Goal: Obtain resource: Download file/media

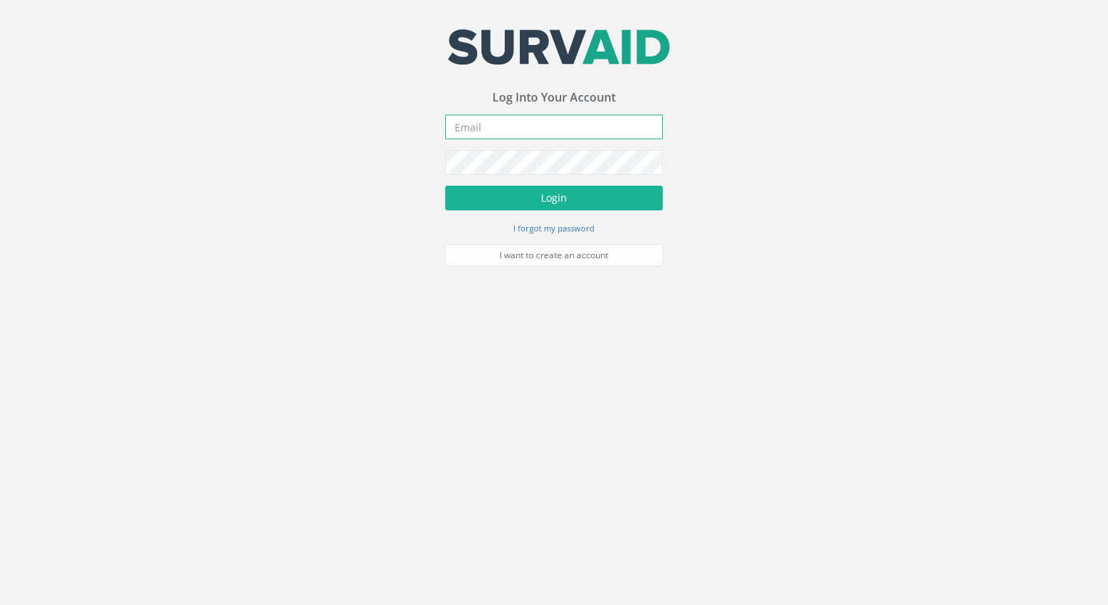
click at [503, 125] on input "email" at bounding box center [554, 127] width 218 height 25
click at [564, 128] on input "[EMAIL_ADDRESS][DOMAIN_NAME]." at bounding box center [554, 127] width 218 height 25
type input "[EMAIL_ADDRESS][DOMAIN_NAME]"
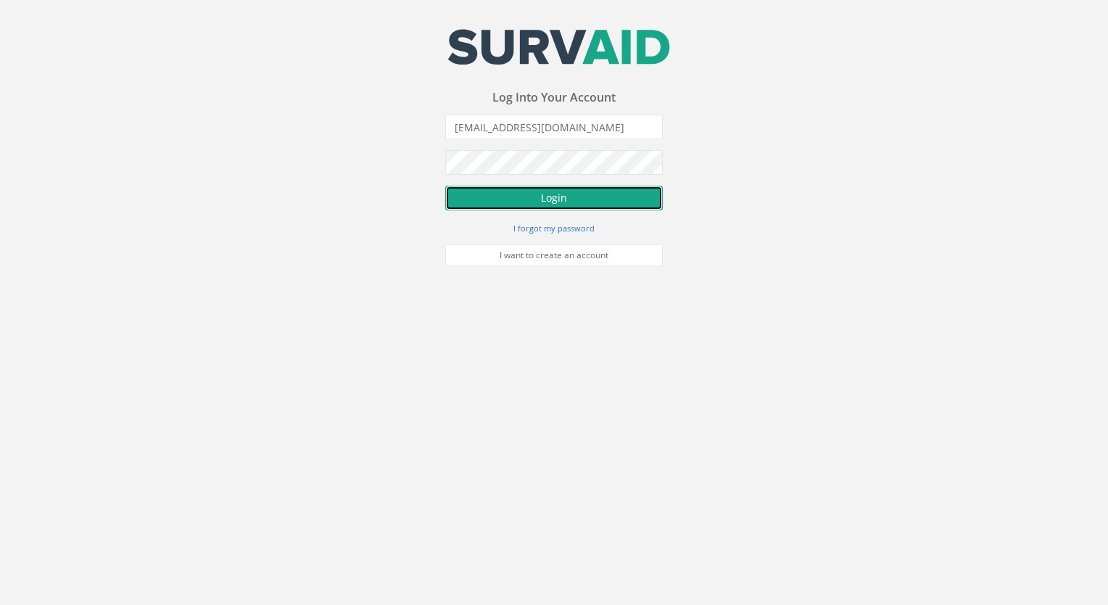
click at [545, 194] on button "Login" at bounding box center [554, 198] width 218 height 25
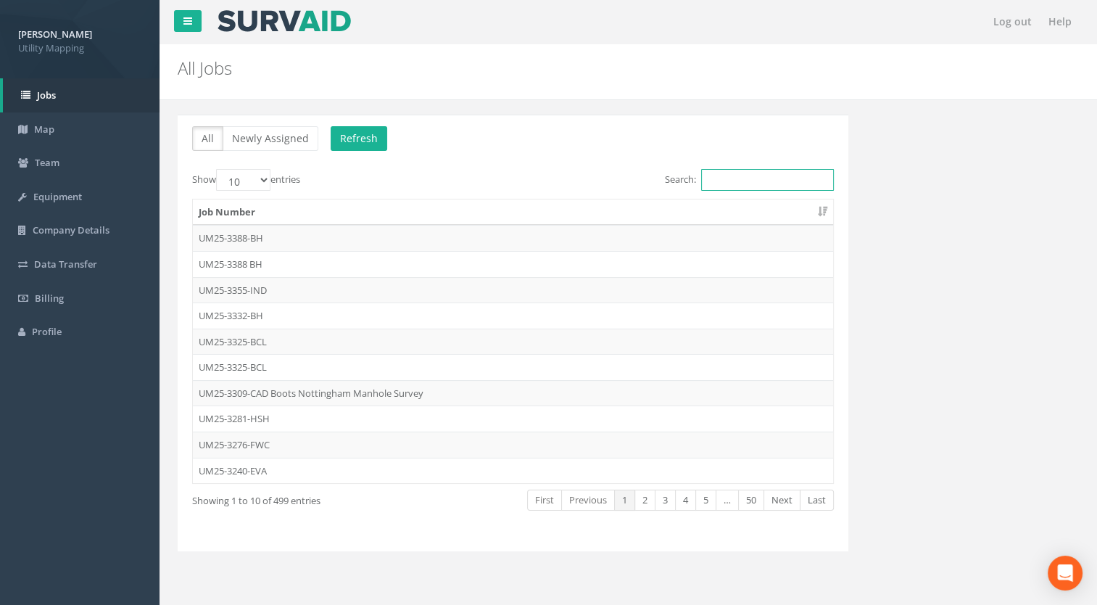
click at [740, 177] on input "Search:" at bounding box center [767, 180] width 133 height 22
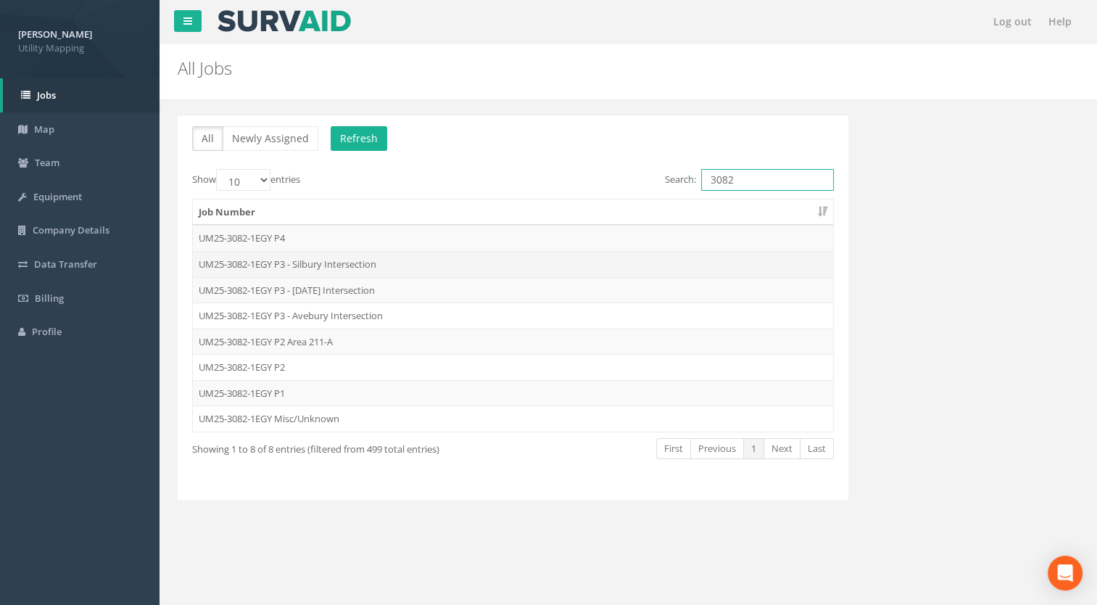
type input "3082"
click at [332, 260] on td "UM25-3082-1EGY P3 - Silbury Intersection" at bounding box center [513, 264] width 640 height 26
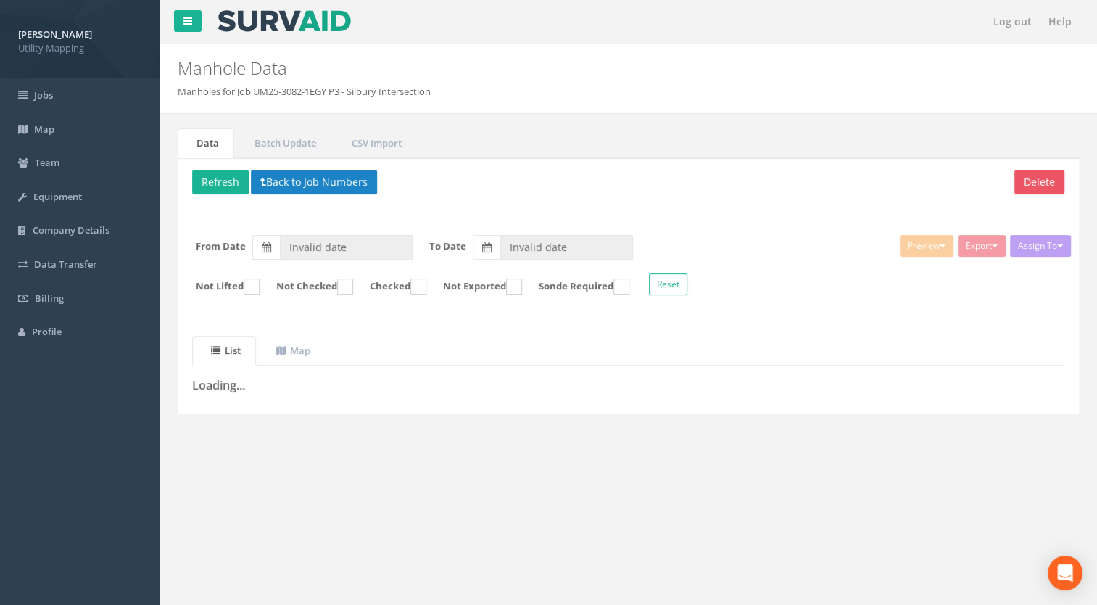
type input "[DATE]"
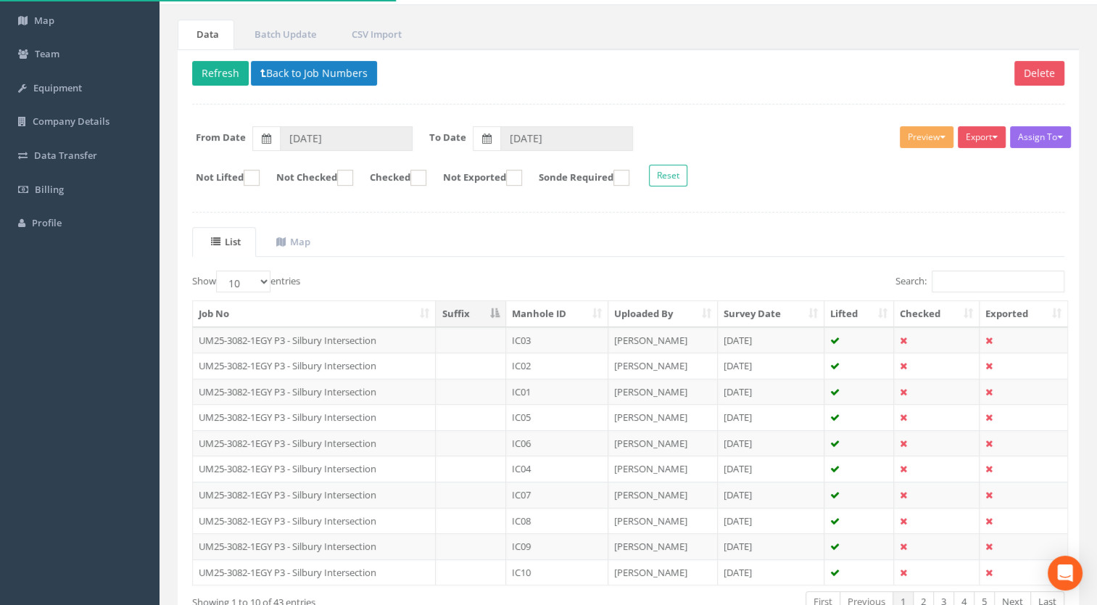
scroll to position [145, 0]
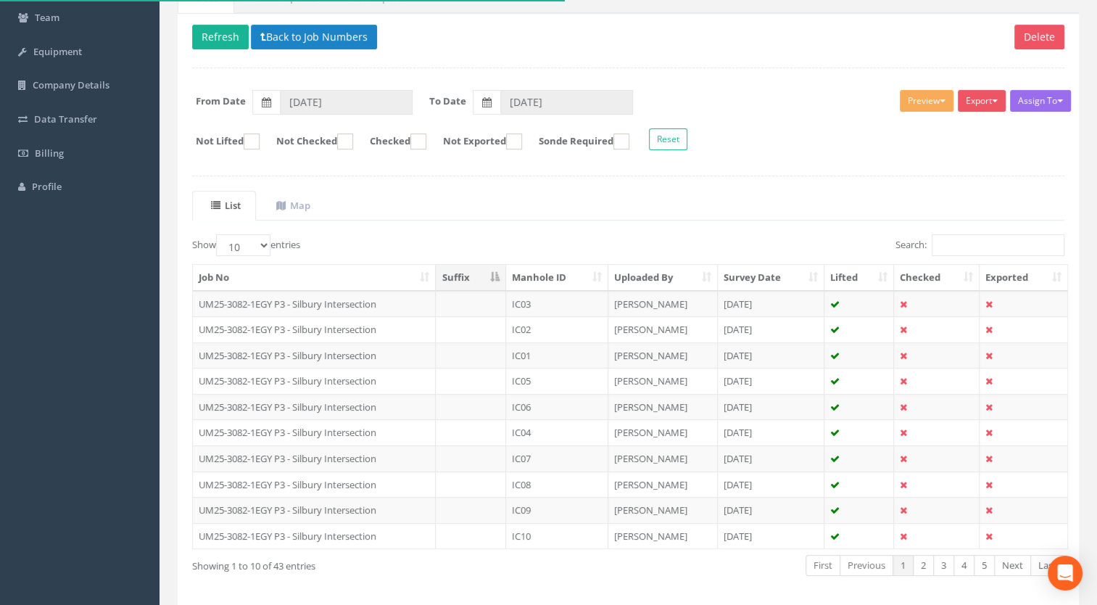
click at [531, 276] on th "Manhole ID" at bounding box center [557, 278] width 103 height 26
drag, startPoint x: 255, startPoint y: 244, endPoint x: 253, endPoint y: 256, distance: 12.5
click at [255, 244] on select "10 25 50 100" at bounding box center [243, 245] width 54 height 22
select select "100"
click at [218, 234] on select "10 25 50 100" at bounding box center [243, 245] width 54 height 22
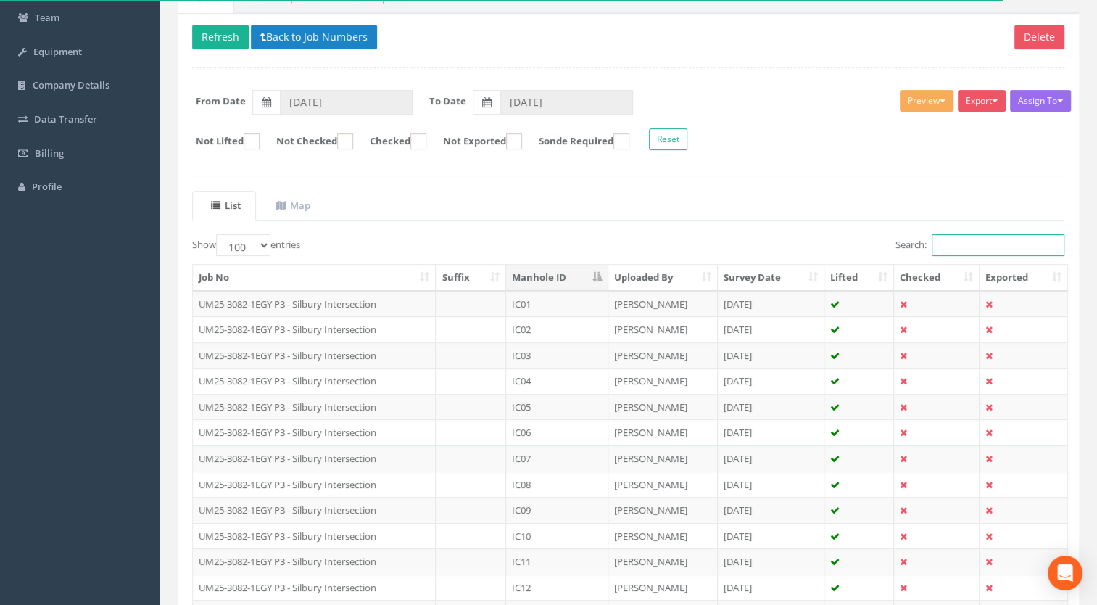
click at [975, 242] on input "Search:" at bounding box center [998, 245] width 133 height 22
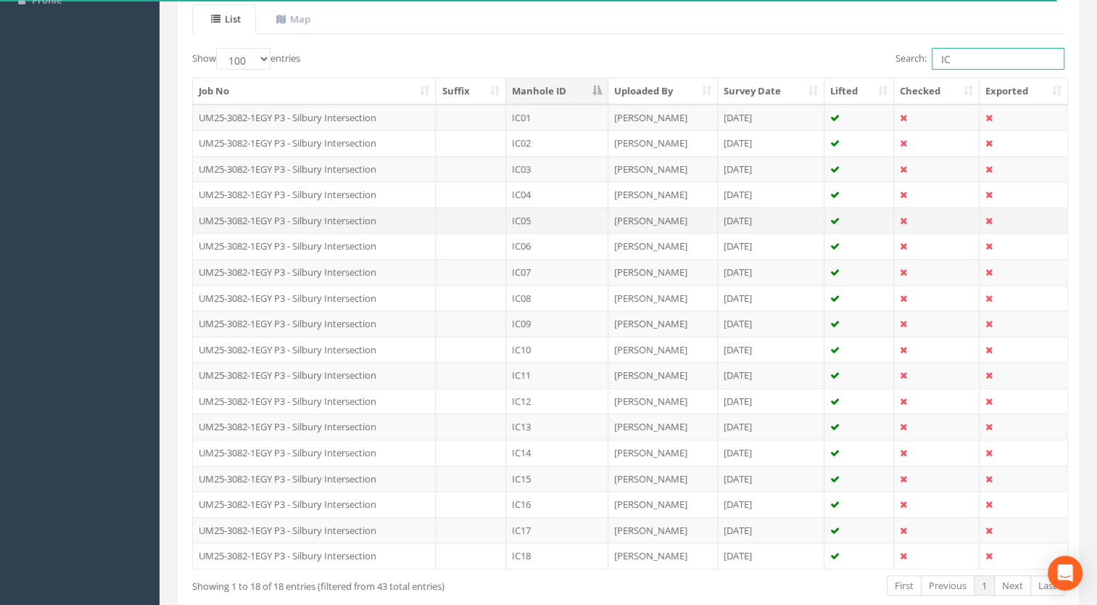
scroll to position [405, 0]
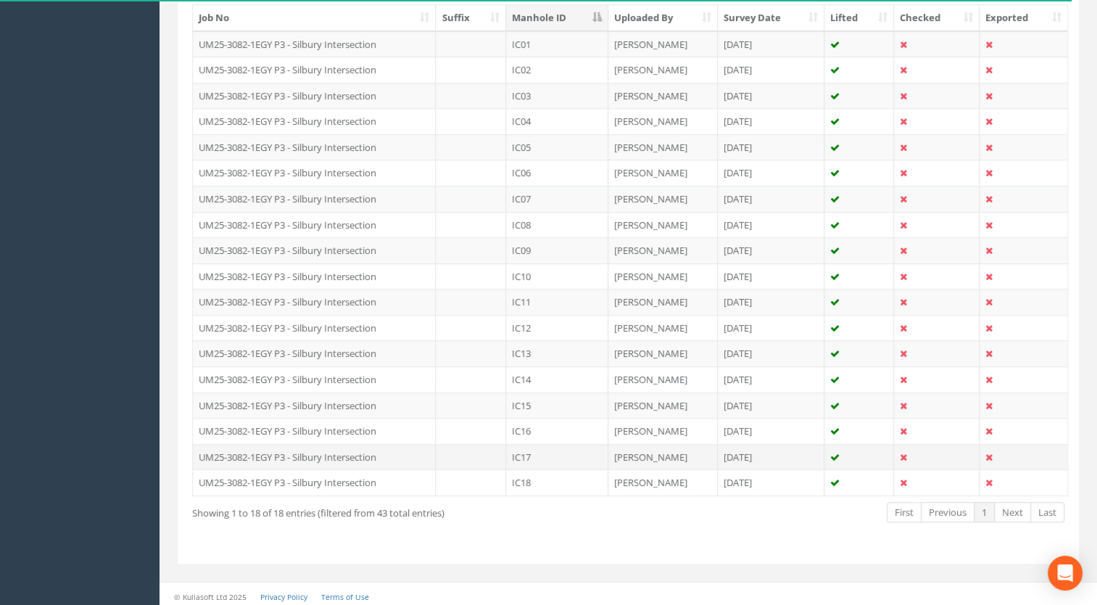
click at [352, 446] on td "UM25-3082-1EGY P3 - Silbury Intersection" at bounding box center [314, 457] width 243 height 26
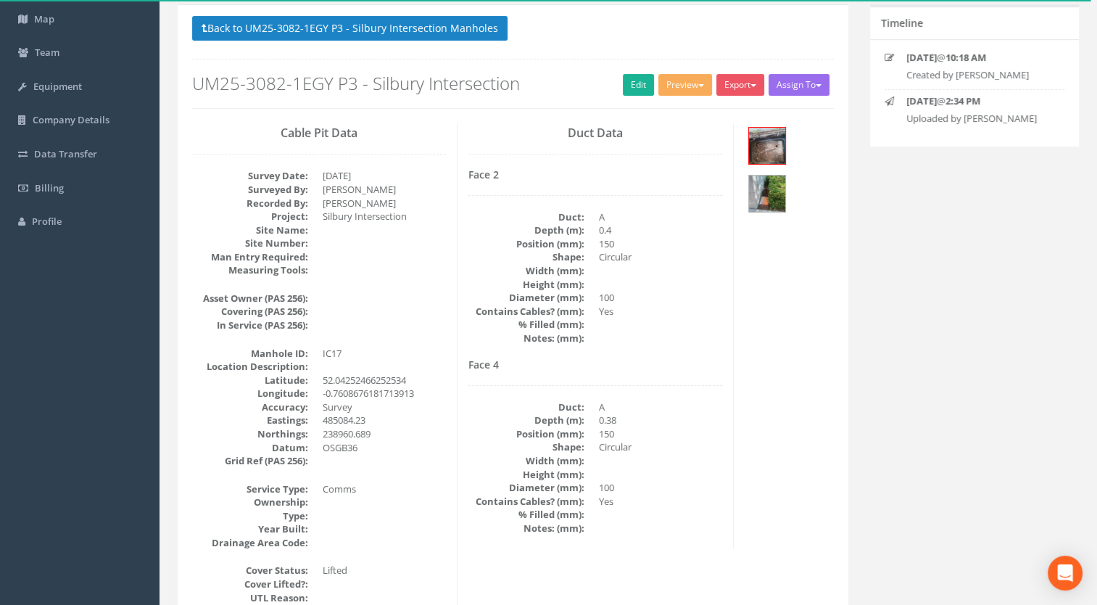
scroll to position [0, 0]
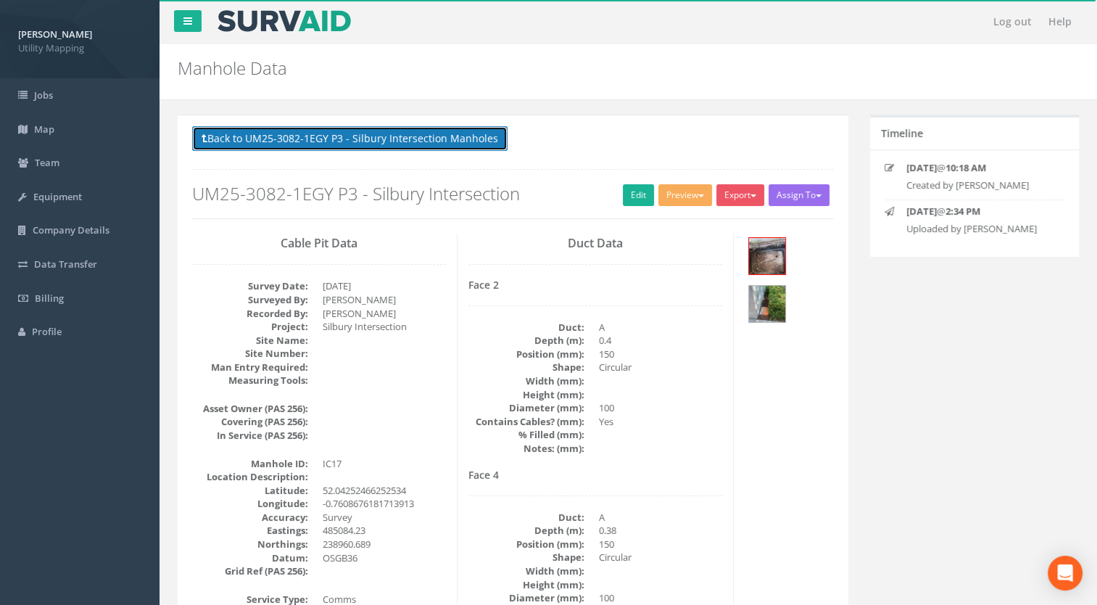
click at [404, 134] on button "Back to UM25-3082-1EGY P3 - Silbury Intersection Manholes" at bounding box center [349, 138] width 315 height 25
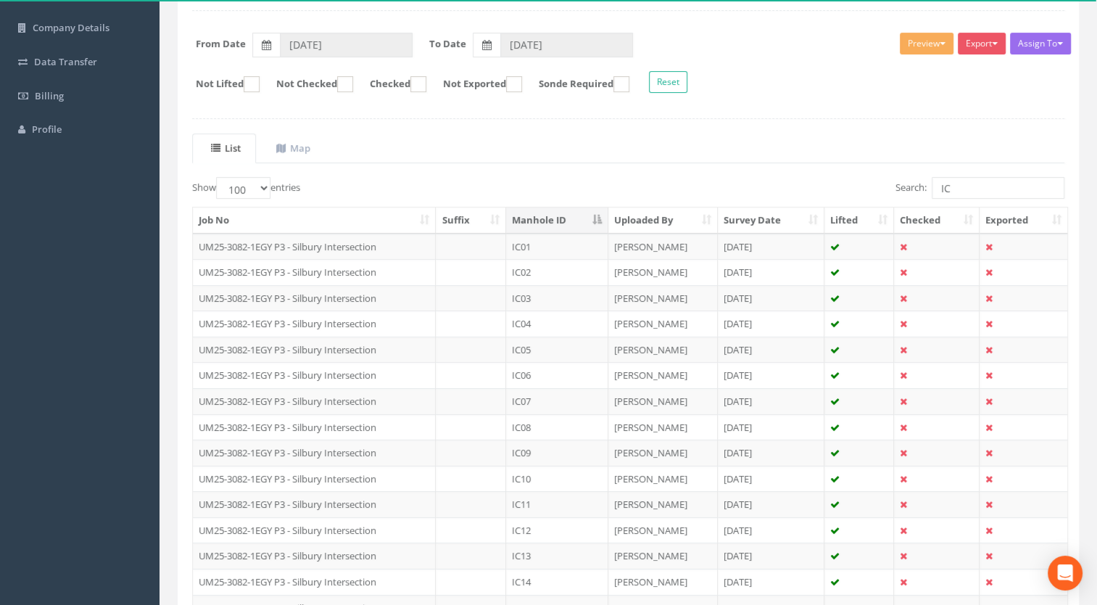
scroll to position [363, 0]
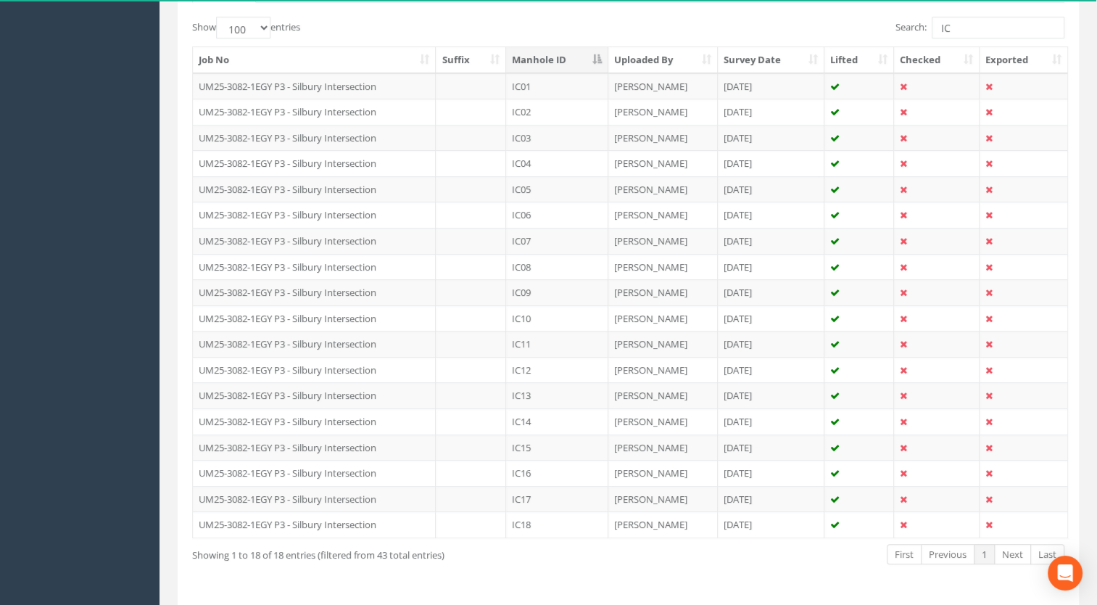
click at [298, 474] on td "UM25-3082-1EGY P3 - Silbury Intersection" at bounding box center [314, 473] width 243 height 26
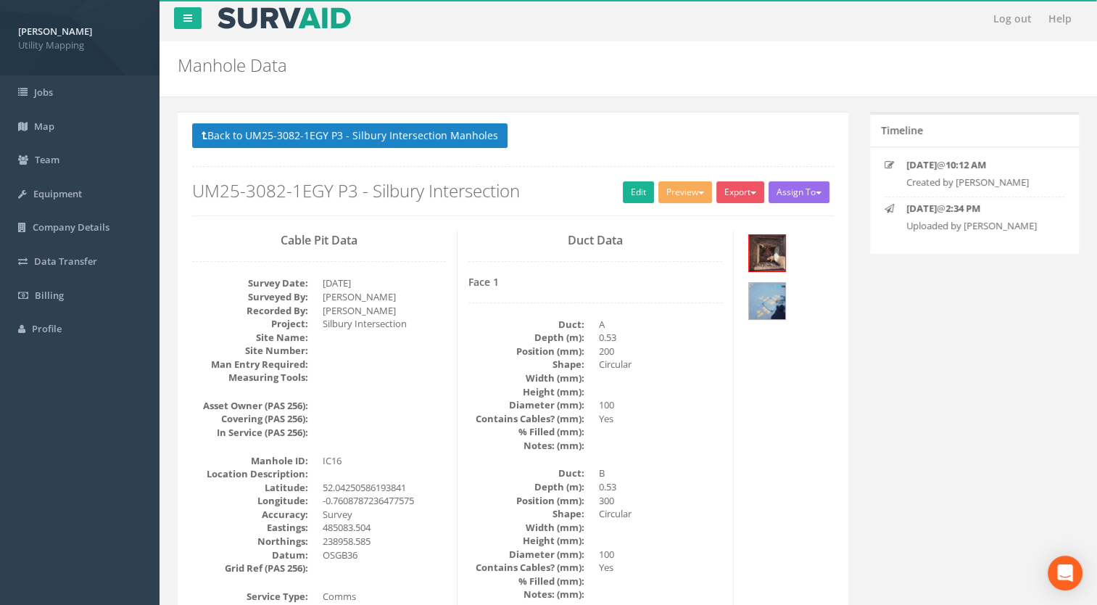
scroll to position [0, 0]
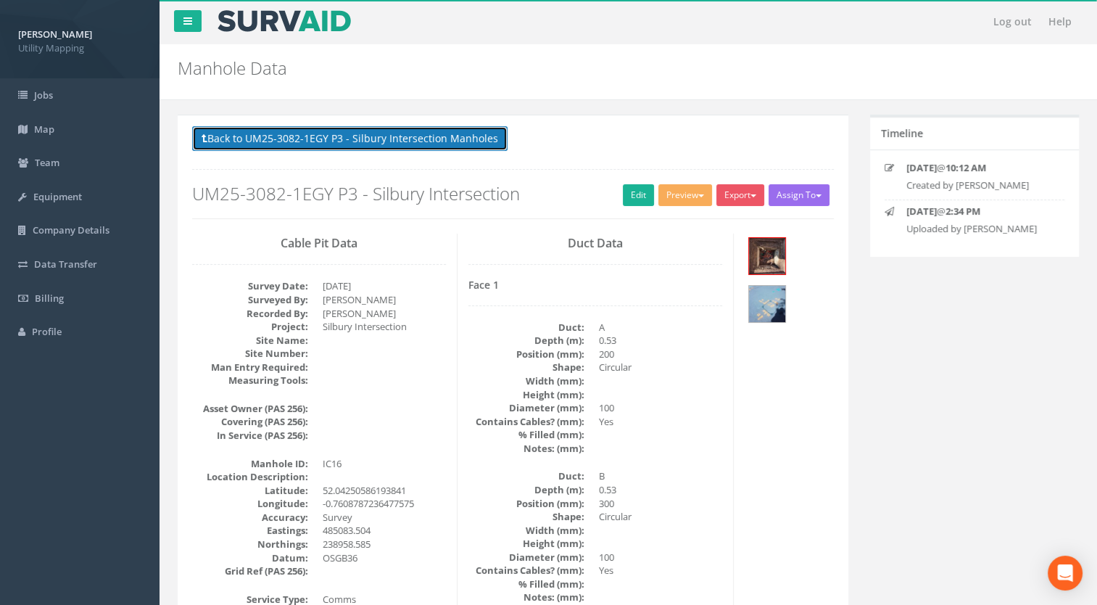
click at [433, 136] on button "Back to UM25-3082-1EGY P3 - Silbury Intersection Manholes" at bounding box center [349, 138] width 315 height 25
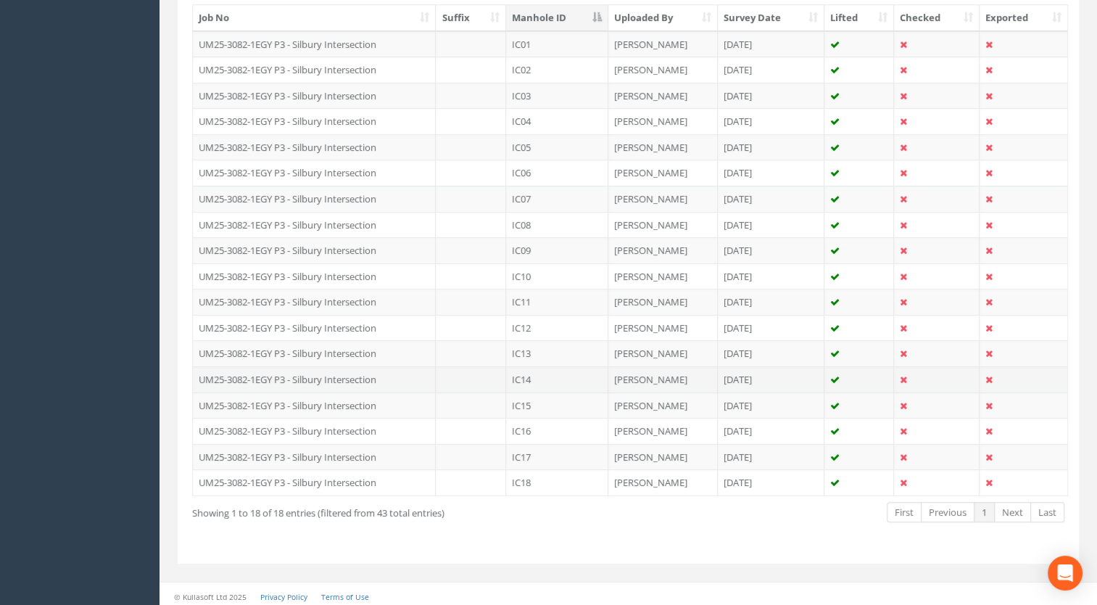
scroll to position [332, 0]
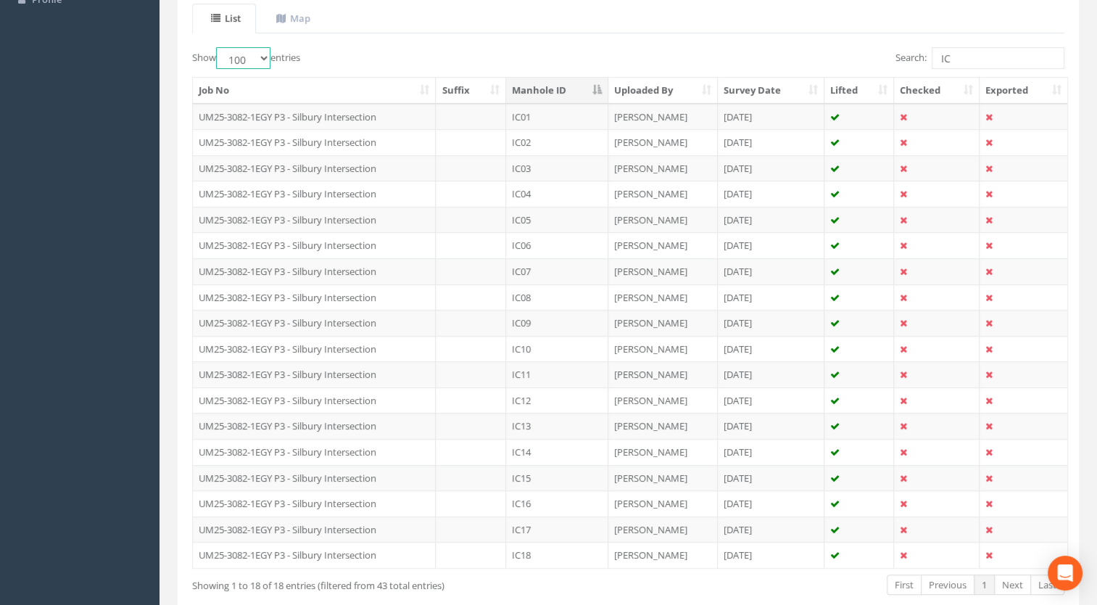
click at [261, 56] on select "10 25 50 100" at bounding box center [243, 58] width 54 height 22
click at [218, 47] on select "10 25 50 100" at bounding box center [243, 58] width 54 height 22
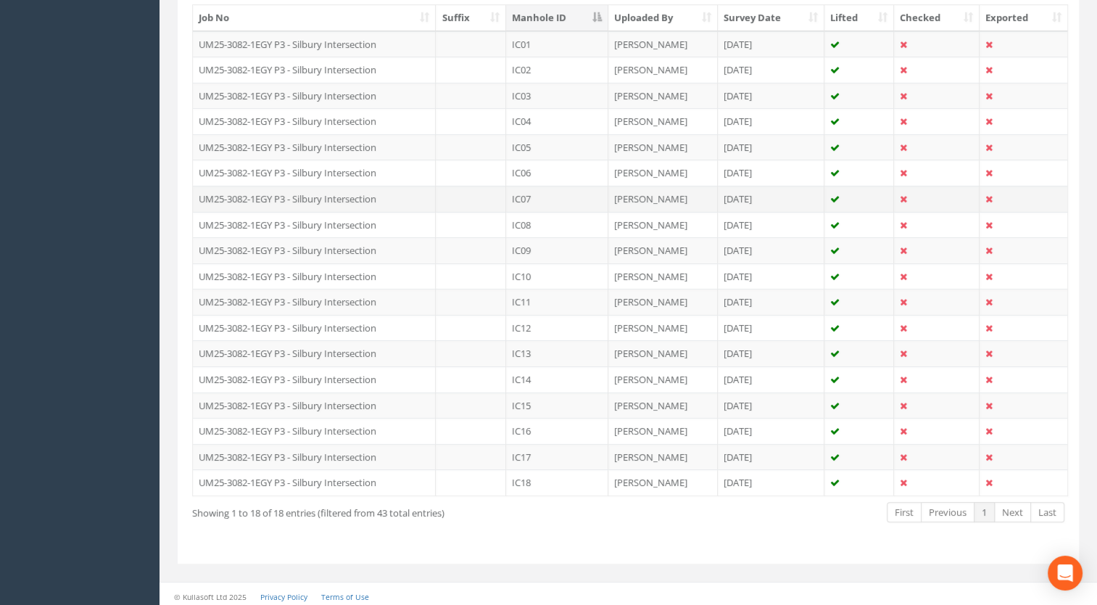
scroll to position [42, 0]
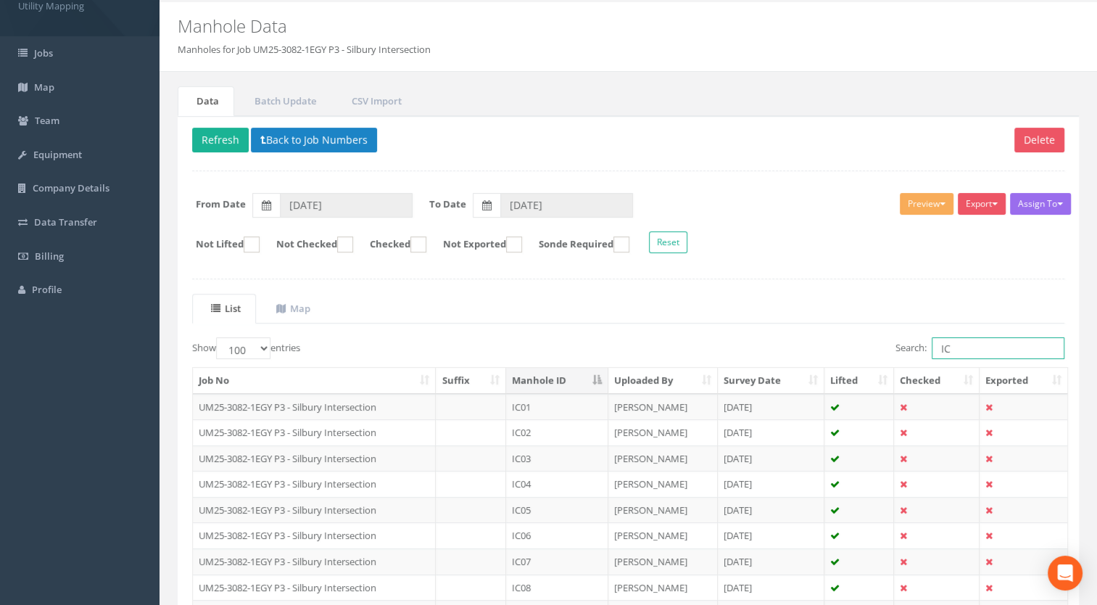
click at [999, 342] on input "IC" at bounding box center [998, 348] width 133 height 22
type input "I"
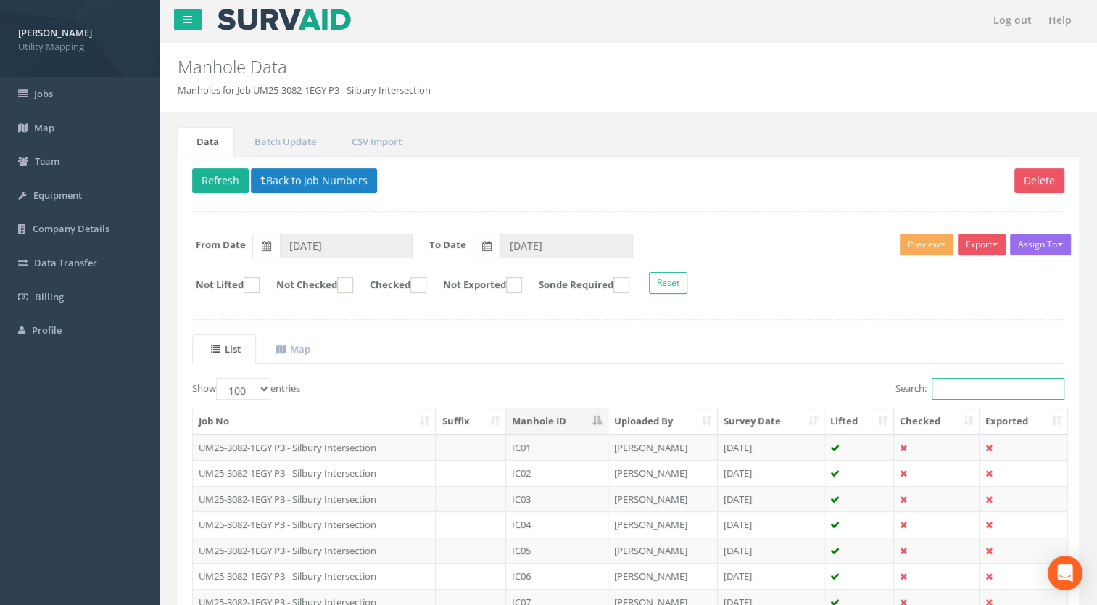
scroll to position [0, 0]
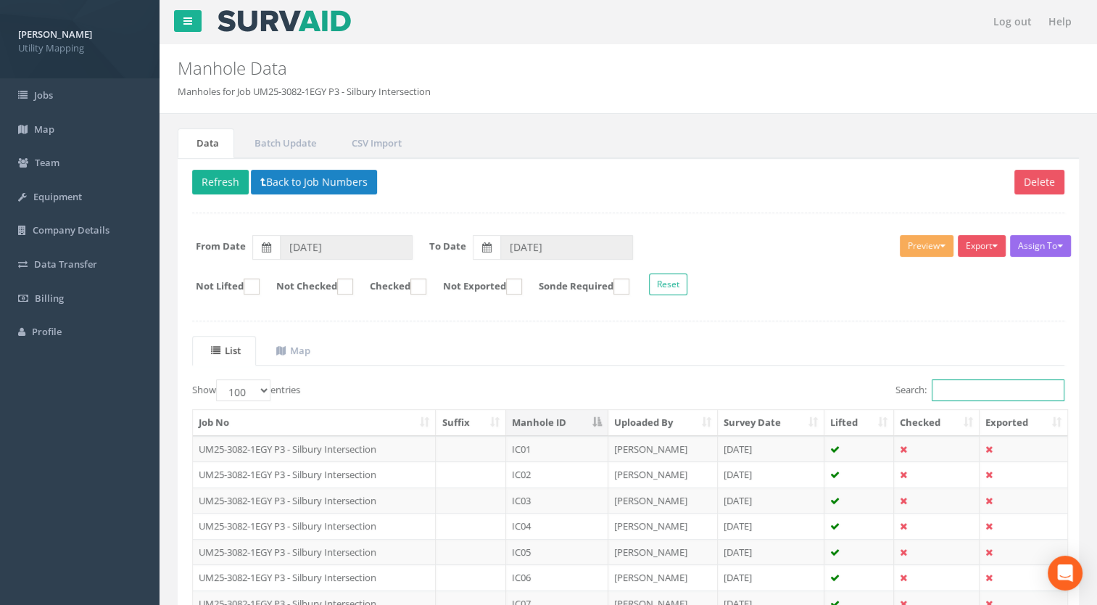
click at [962, 384] on input "Search:" at bounding box center [998, 390] width 133 height 22
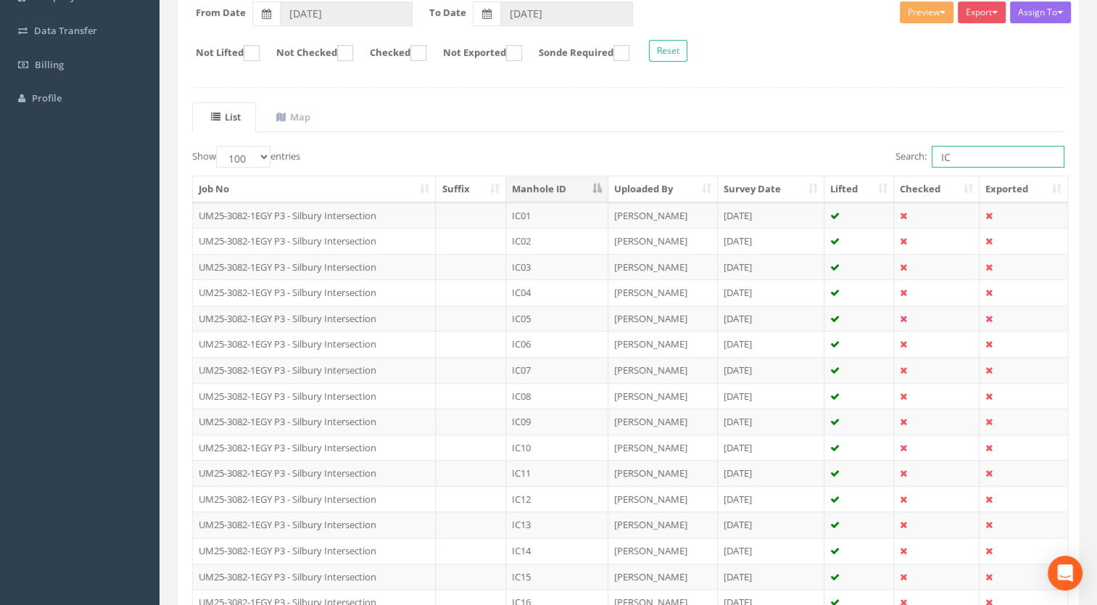
scroll to position [73, 0]
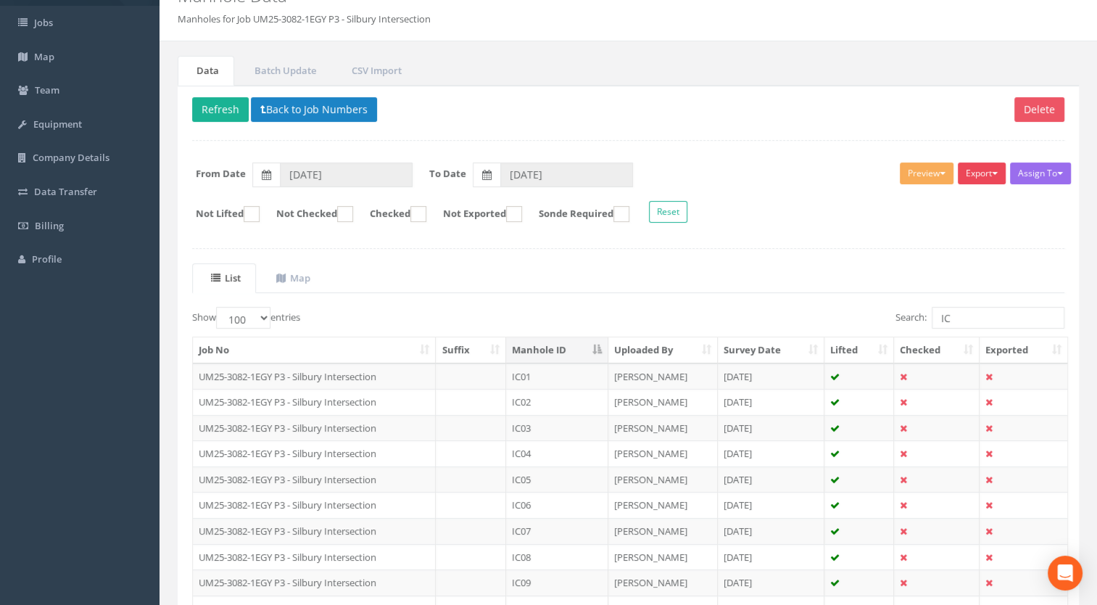
click at [986, 180] on button "Export" at bounding box center [982, 173] width 48 height 22
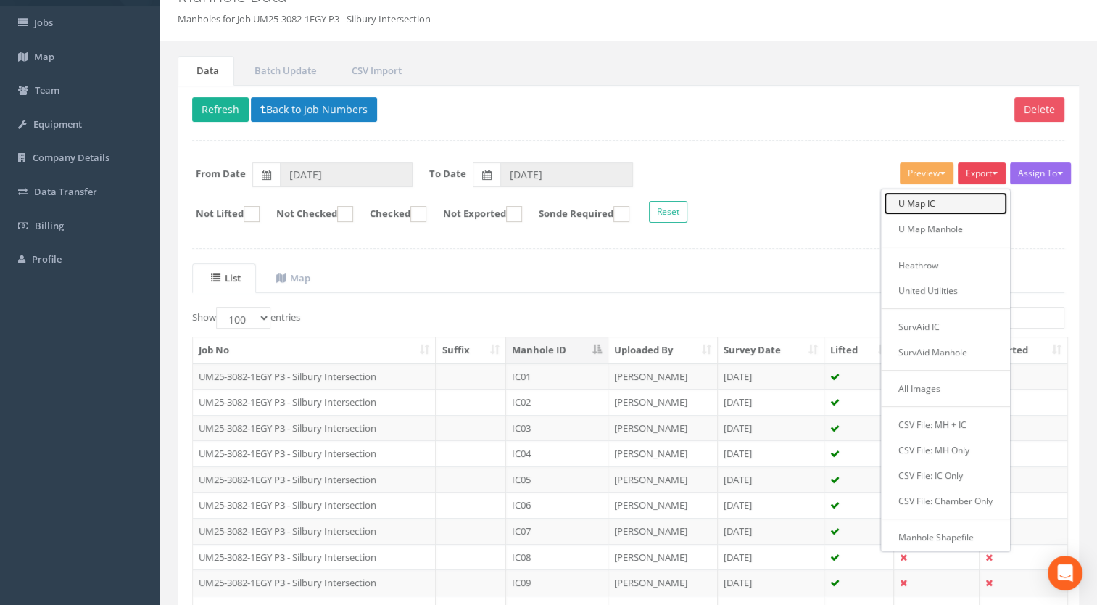
click at [920, 204] on link "U Map IC" at bounding box center [945, 203] width 123 height 22
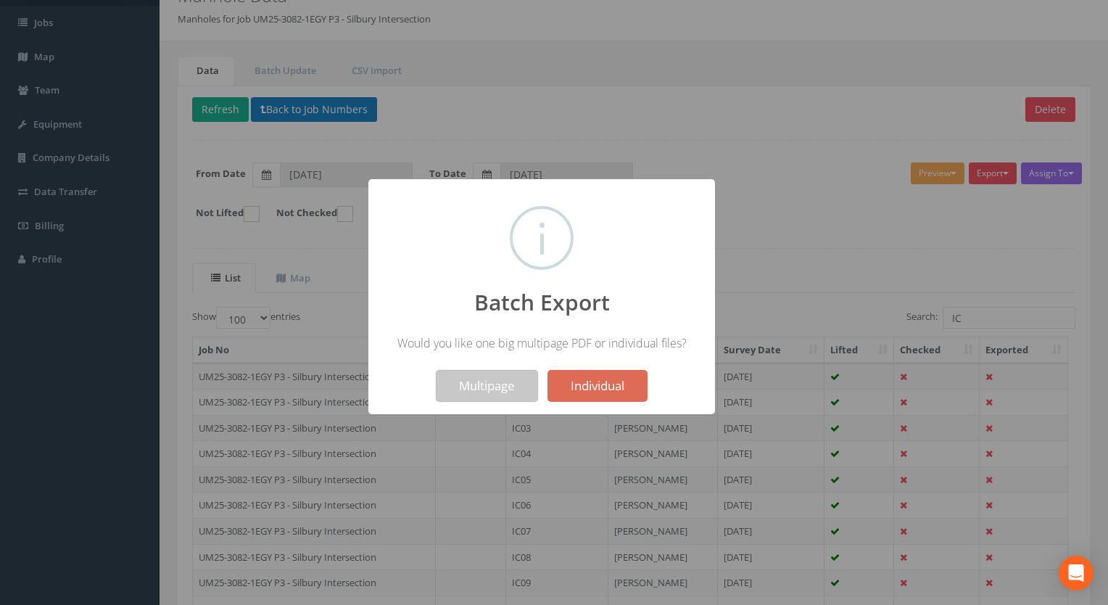
click at [480, 389] on button "Multipage" at bounding box center [487, 386] width 102 height 32
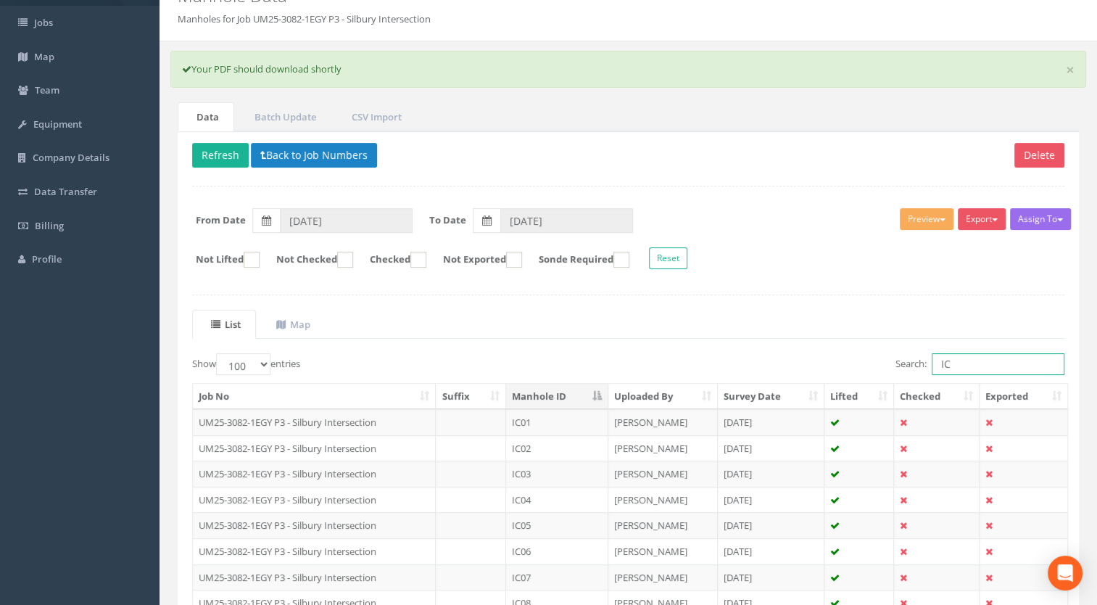
click at [984, 354] on input "IC" at bounding box center [998, 364] width 133 height 22
type input "I"
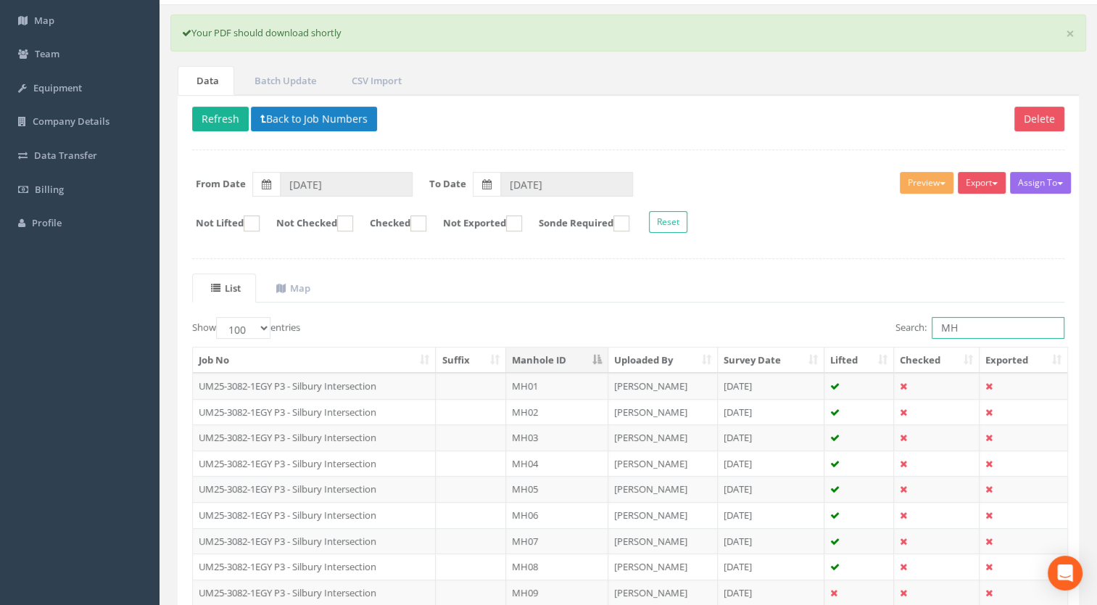
scroll to position [50, 0]
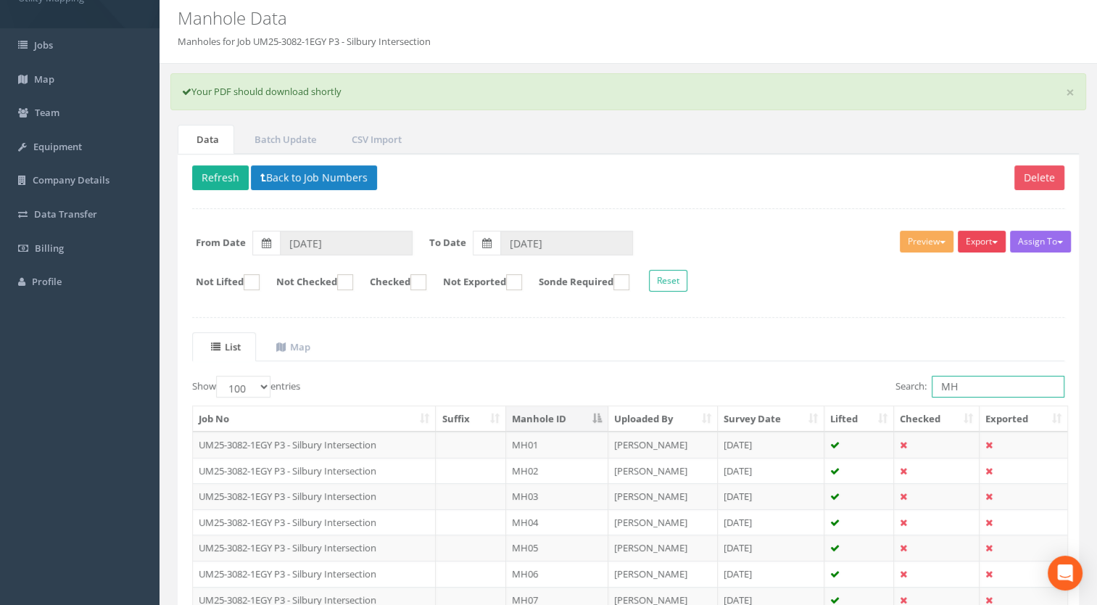
type input "MH"
click at [1000, 233] on button "Export" at bounding box center [982, 242] width 48 height 22
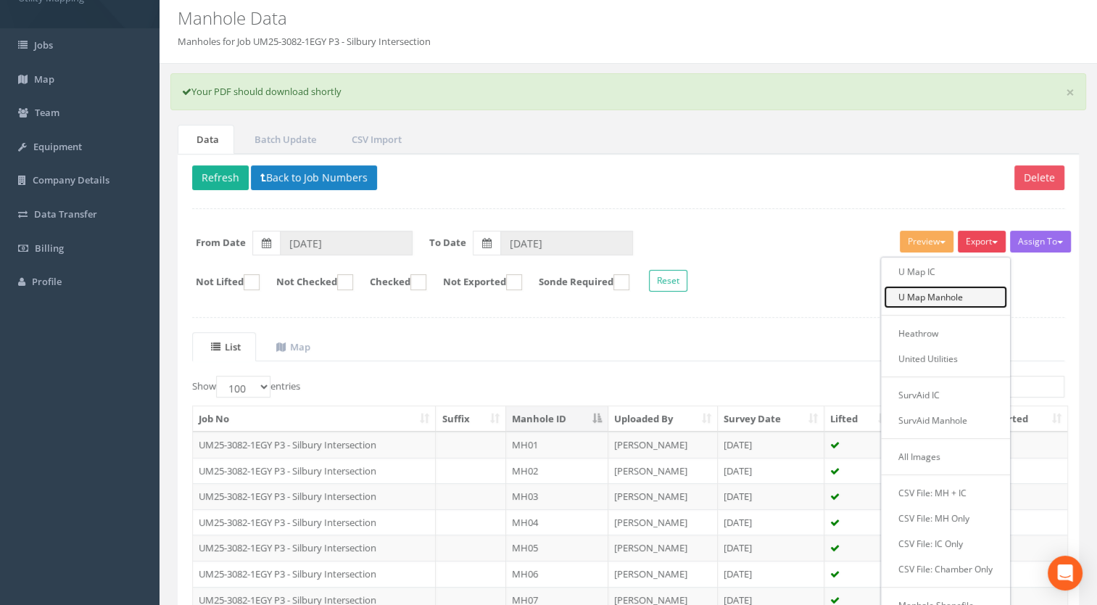
click at [941, 292] on link "U Map Manhole" at bounding box center [945, 297] width 123 height 22
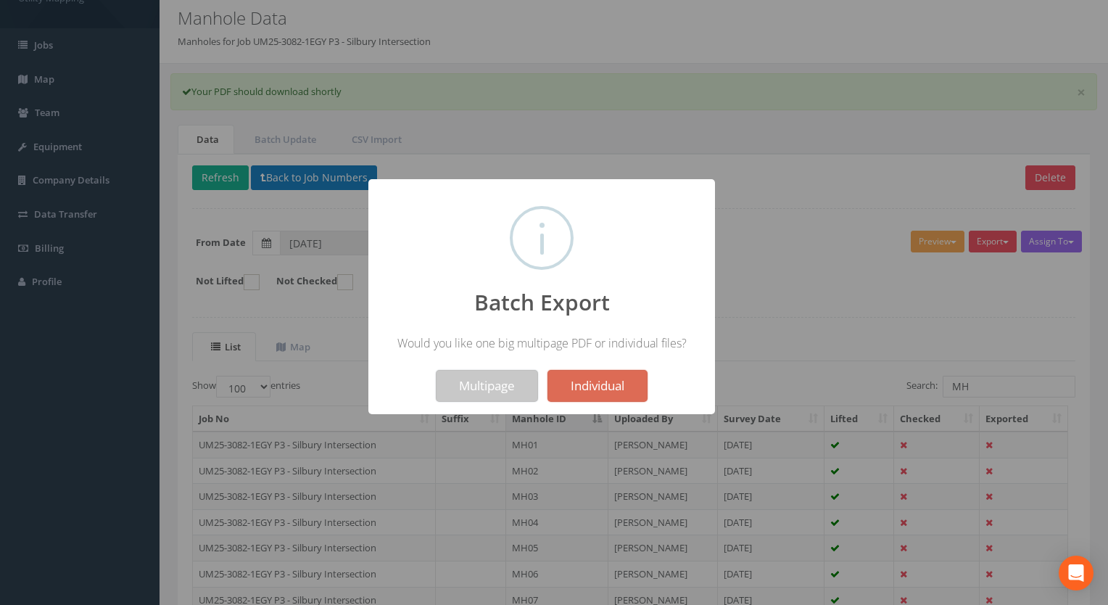
click at [464, 384] on button "Multipage" at bounding box center [487, 386] width 102 height 32
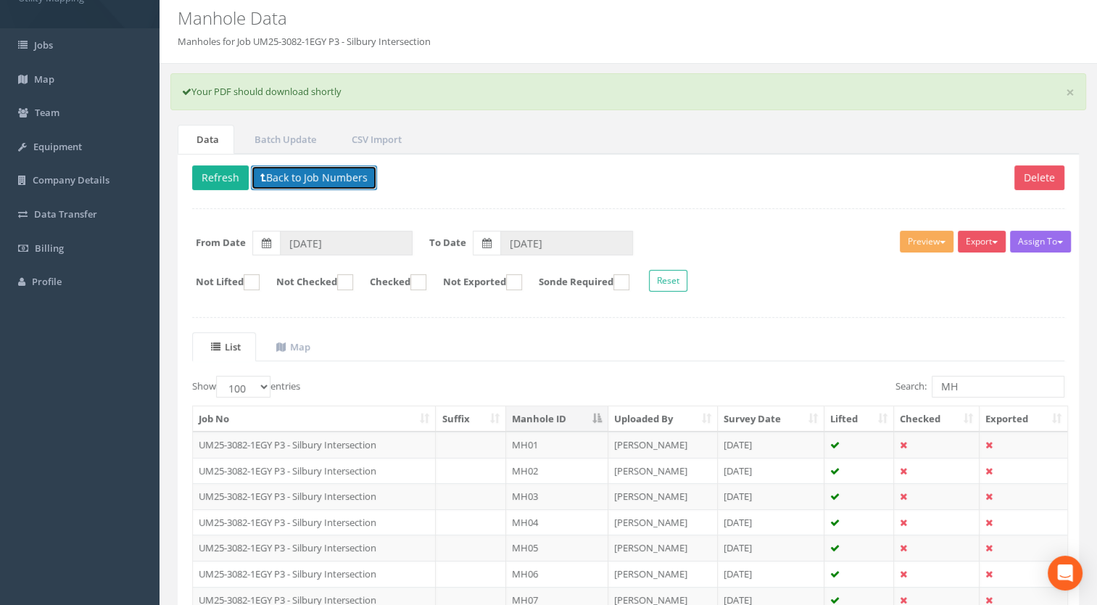
click at [336, 176] on button "Back to Job Numbers" at bounding box center [314, 177] width 126 height 25
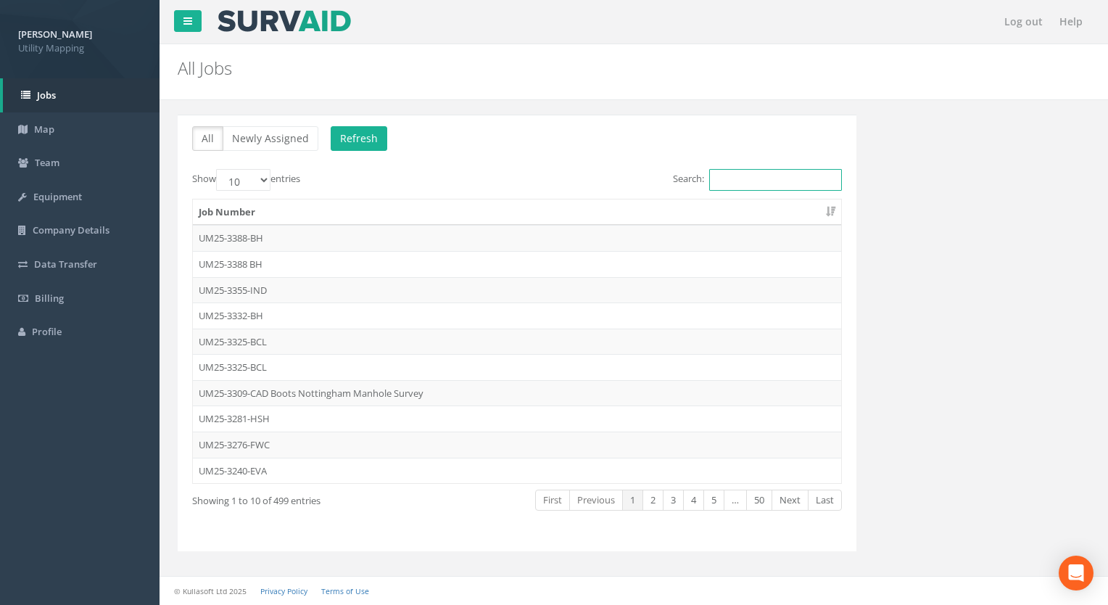
click at [796, 182] on input "Search:" at bounding box center [775, 180] width 133 height 22
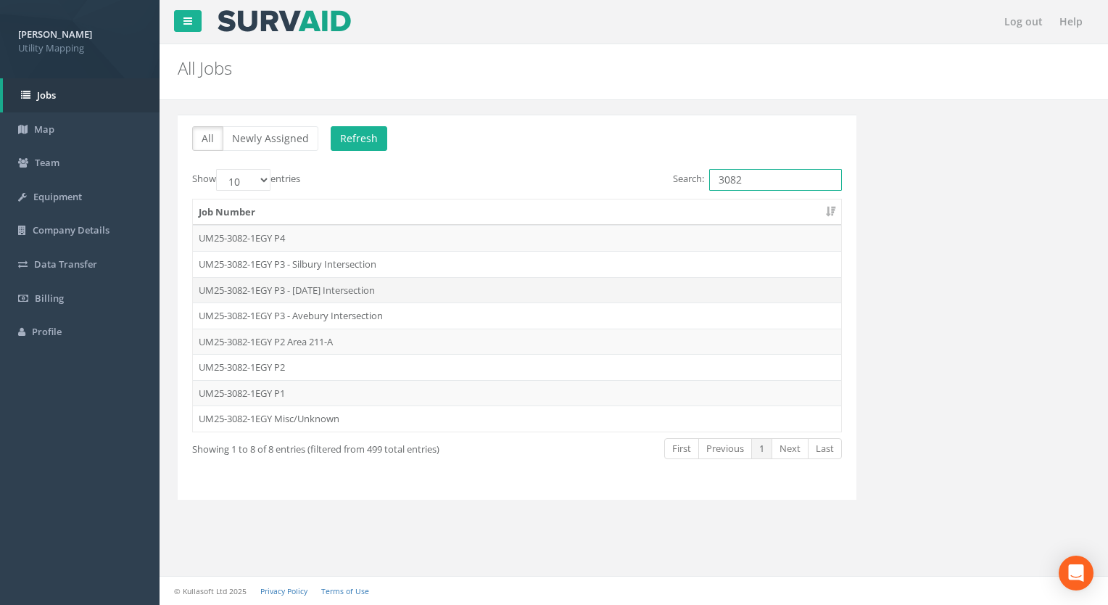
type input "3082"
click at [352, 292] on td "UM25-3082-1EGY P3 - [DATE] Intersection" at bounding box center [517, 290] width 648 height 26
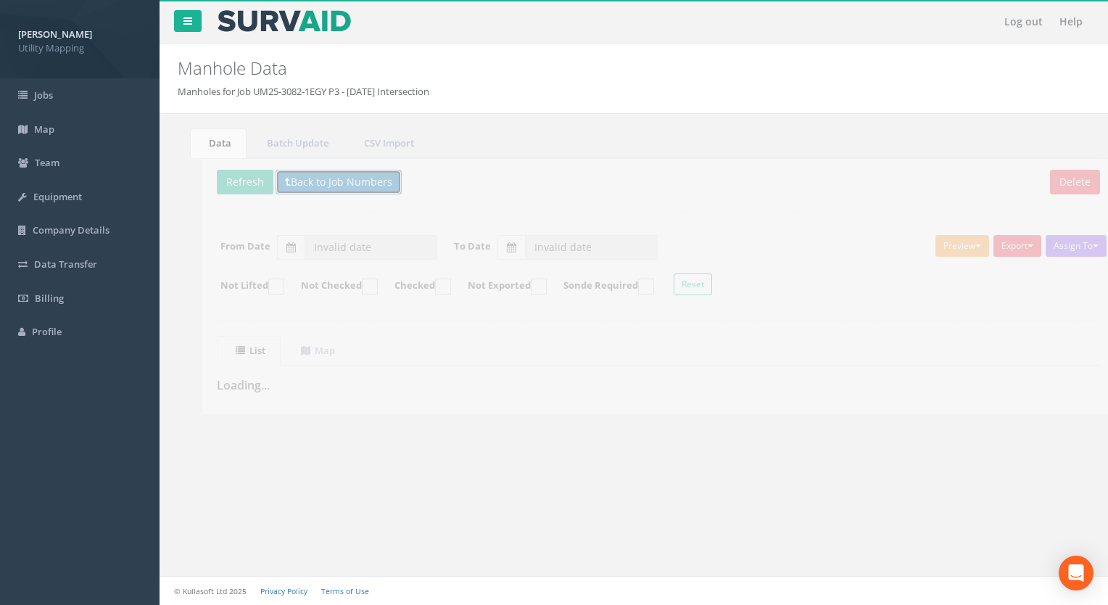
click at [320, 176] on button "Back to Job Numbers" at bounding box center [314, 182] width 126 height 25
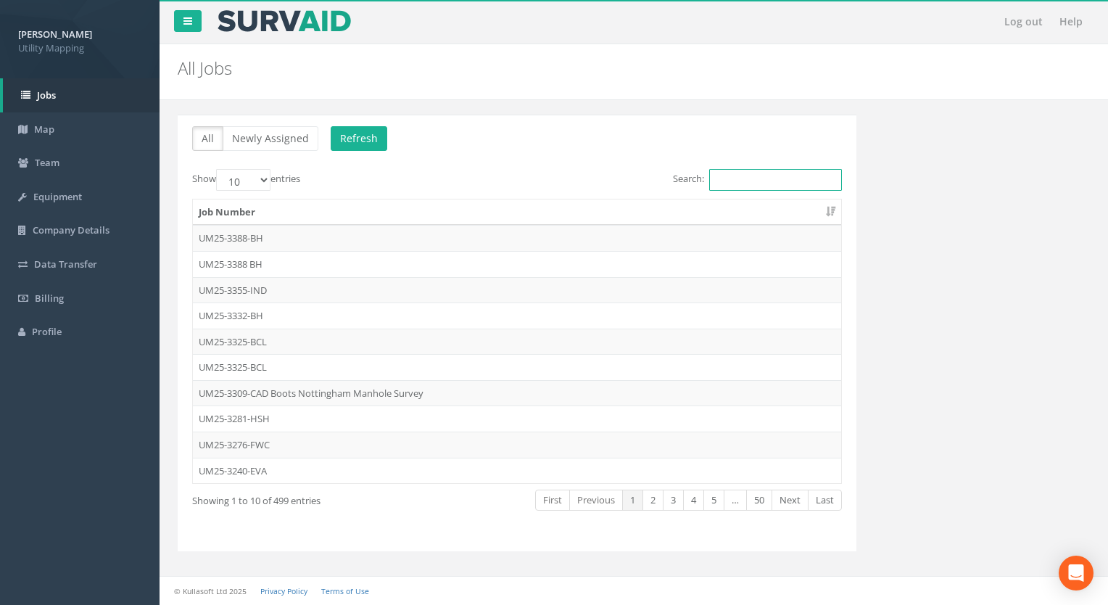
click at [764, 170] on input "Search:" at bounding box center [775, 180] width 133 height 22
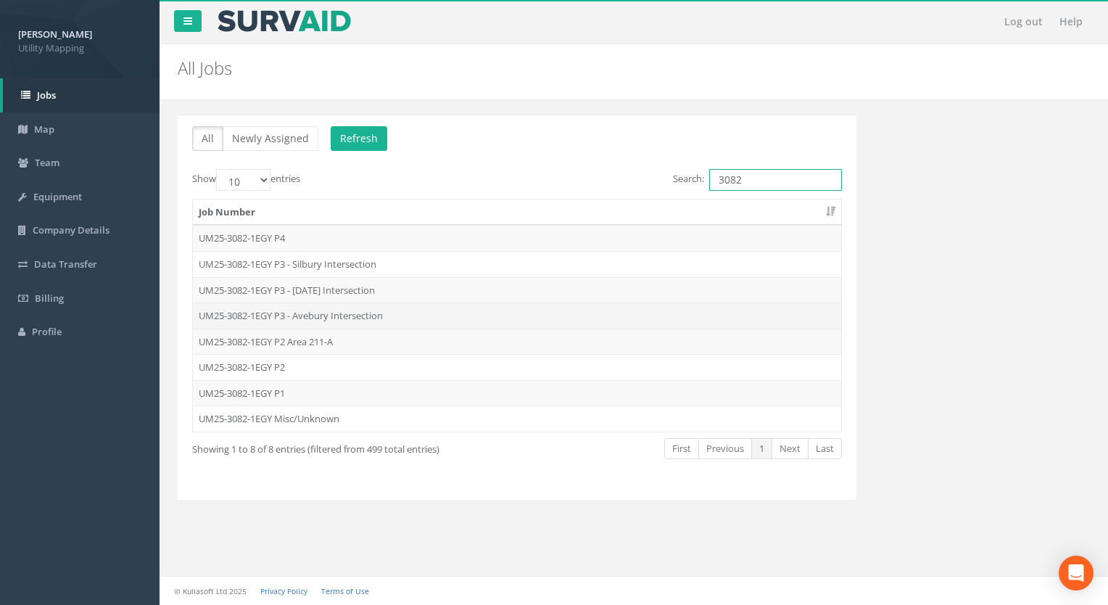
type input "3082"
click at [295, 315] on td "UM25-3082-1EGY P3 - Avebury Intersection" at bounding box center [517, 315] width 648 height 26
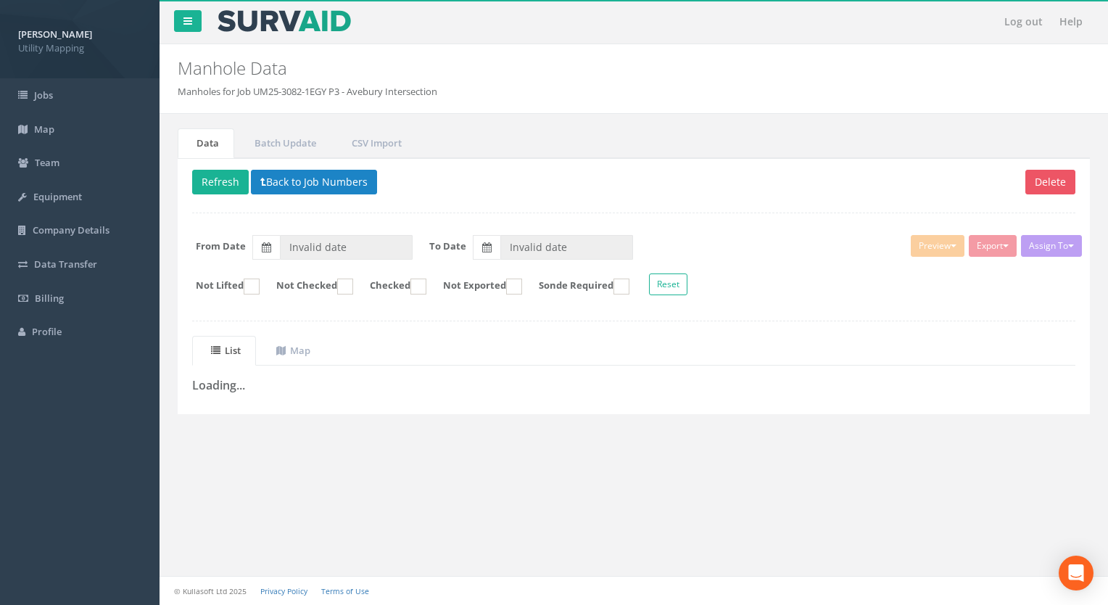
type input "[DATE]"
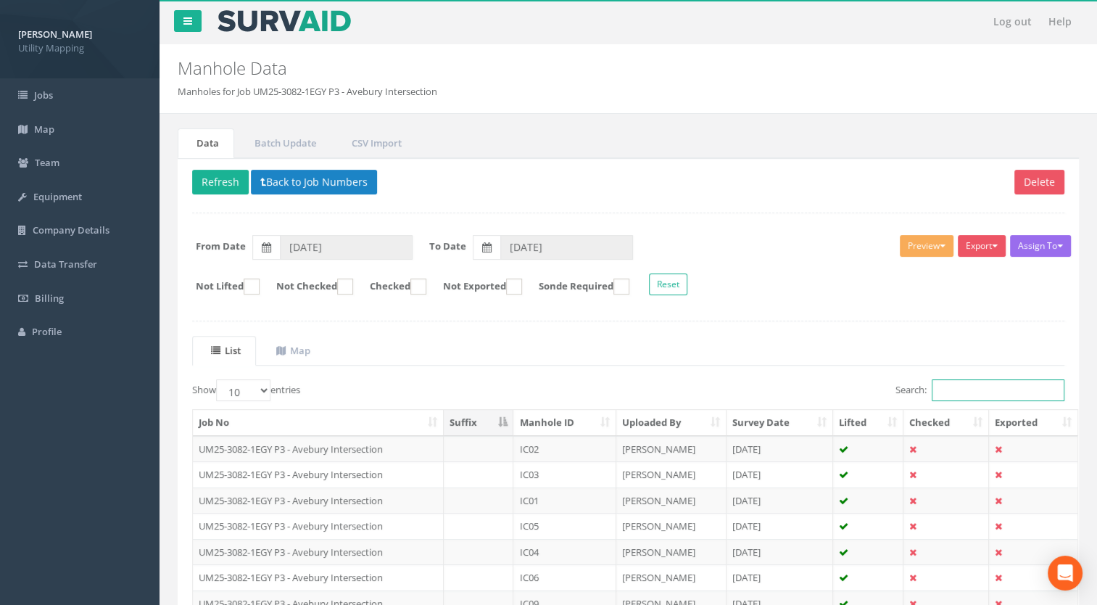
click at [946, 384] on input "Search:" at bounding box center [998, 390] width 133 height 22
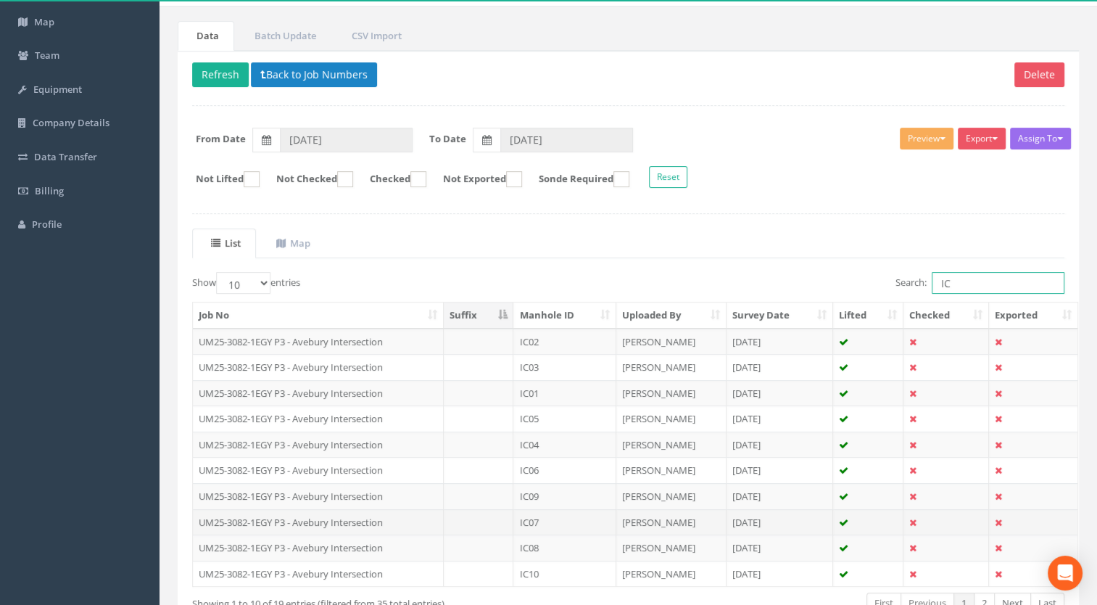
scroll to position [200, 0]
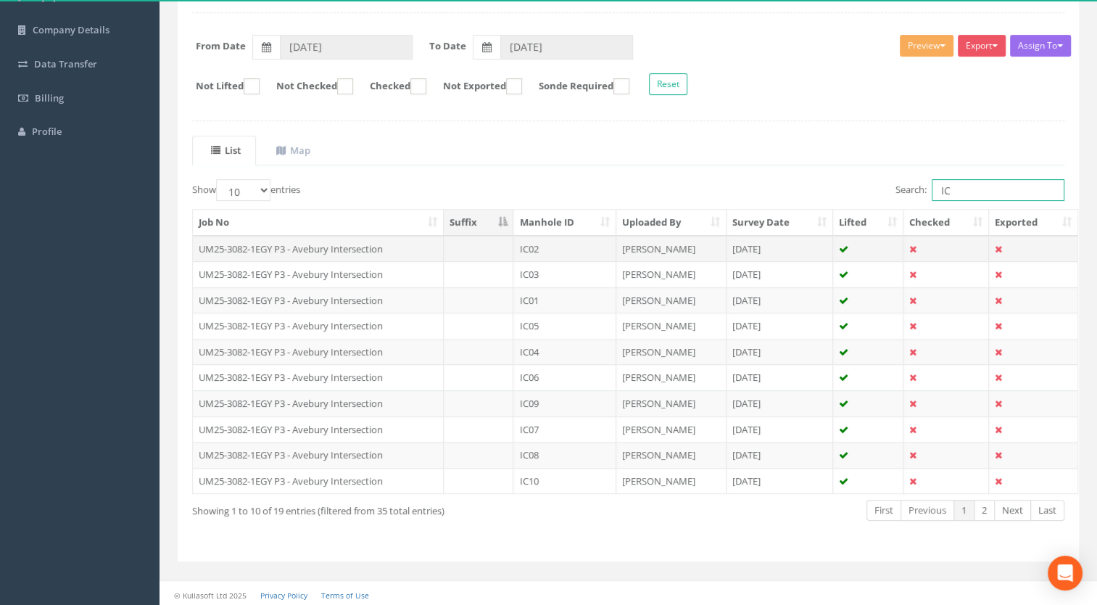
type input "IC"
click at [556, 236] on td "IC02" at bounding box center [564, 249] width 103 height 26
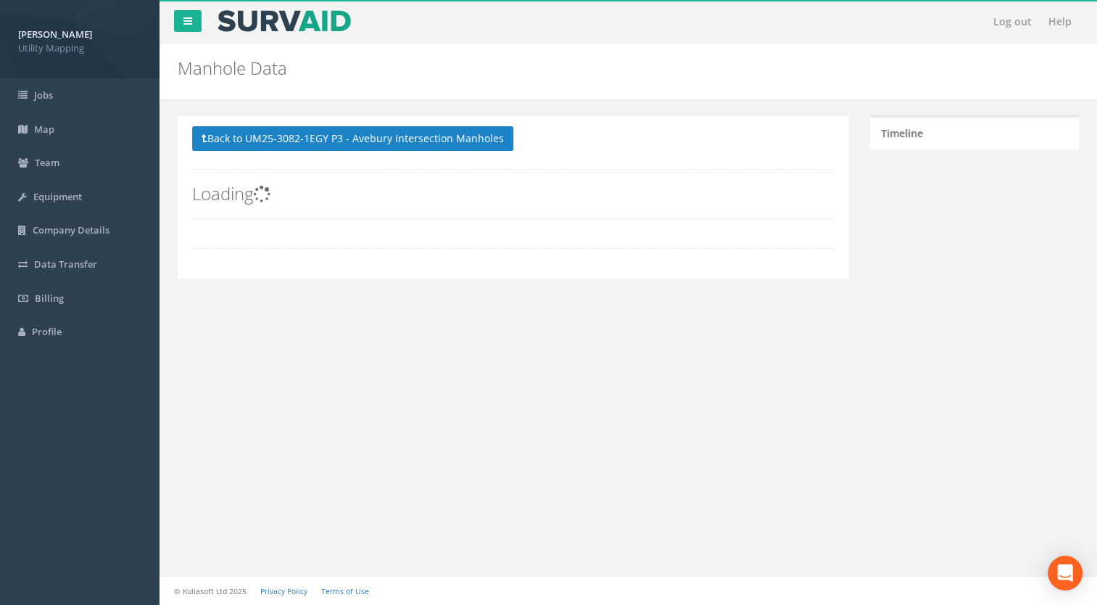
scroll to position [0, 0]
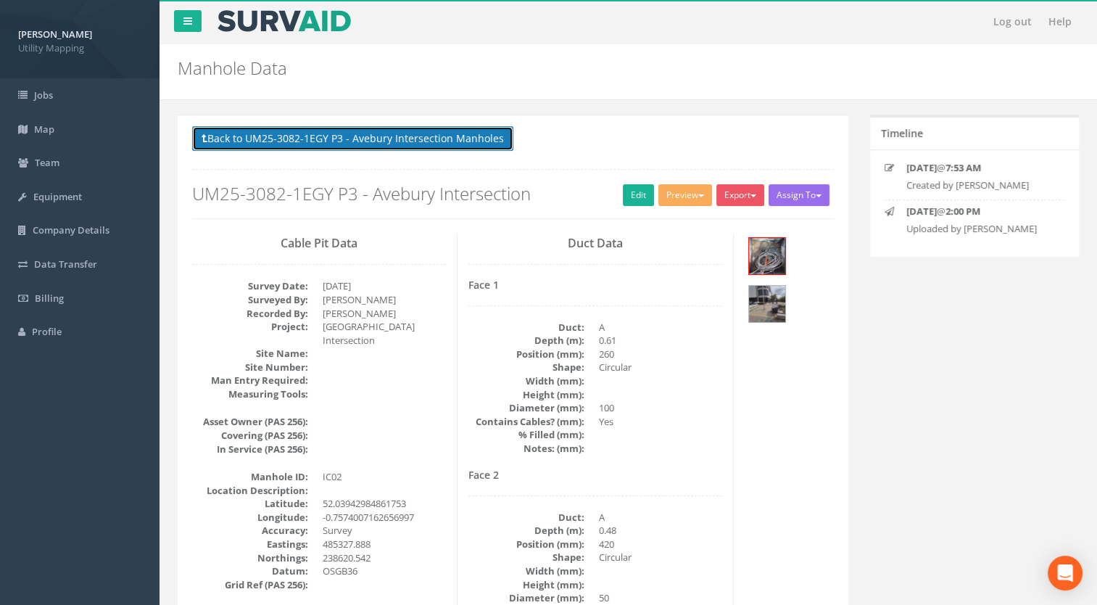
click at [349, 147] on button "Back to UM25-3082-1EGY P3 - Avebury Intersection Manholes" at bounding box center [352, 138] width 321 height 25
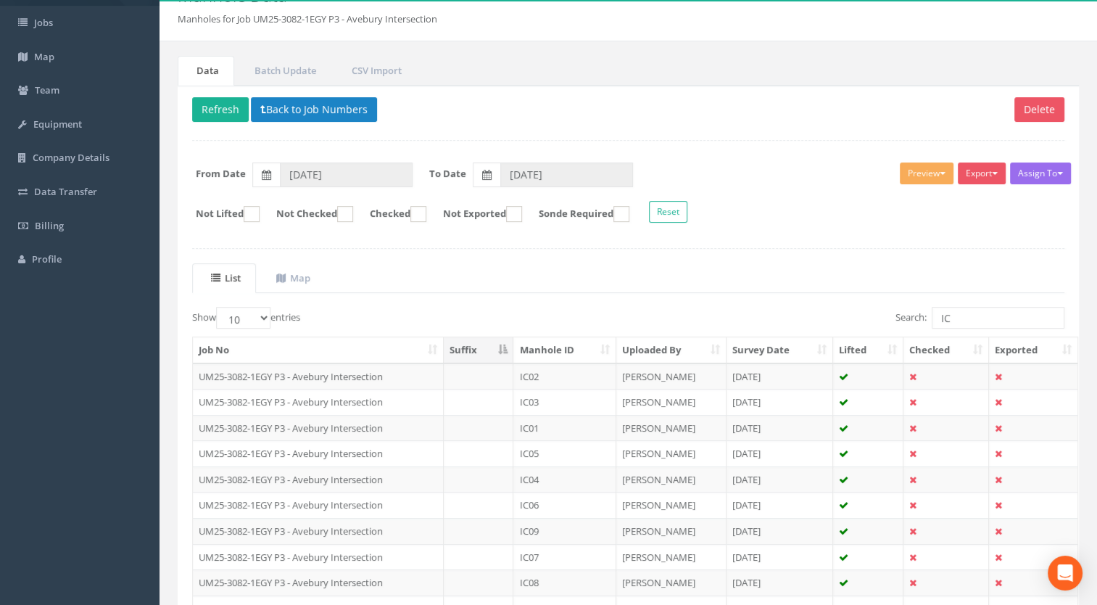
click at [574, 343] on th "Manhole ID" at bounding box center [564, 350] width 103 height 26
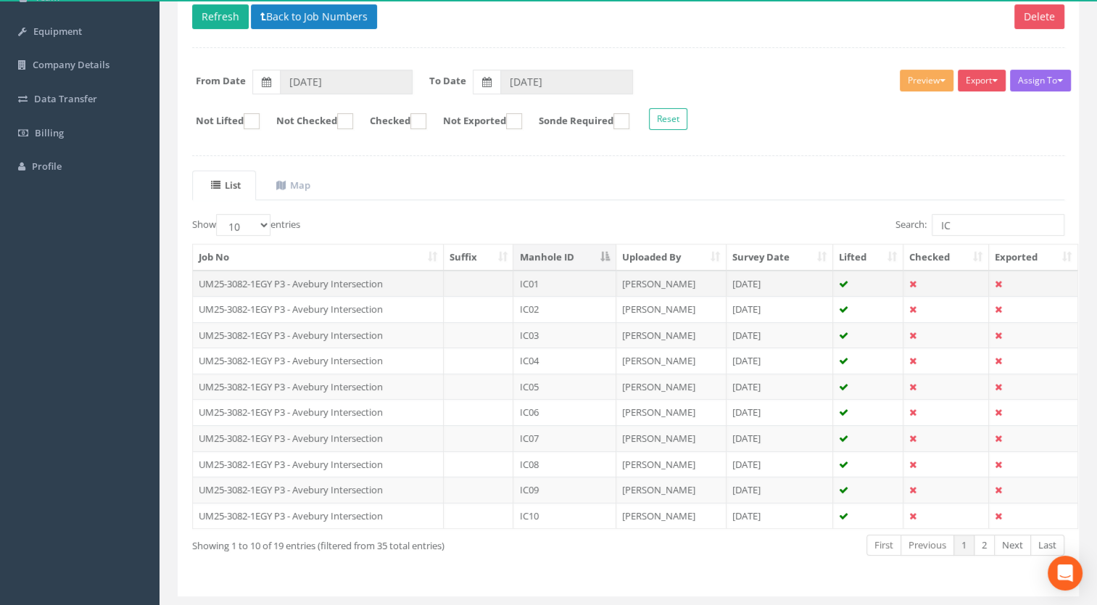
scroll to position [200, 0]
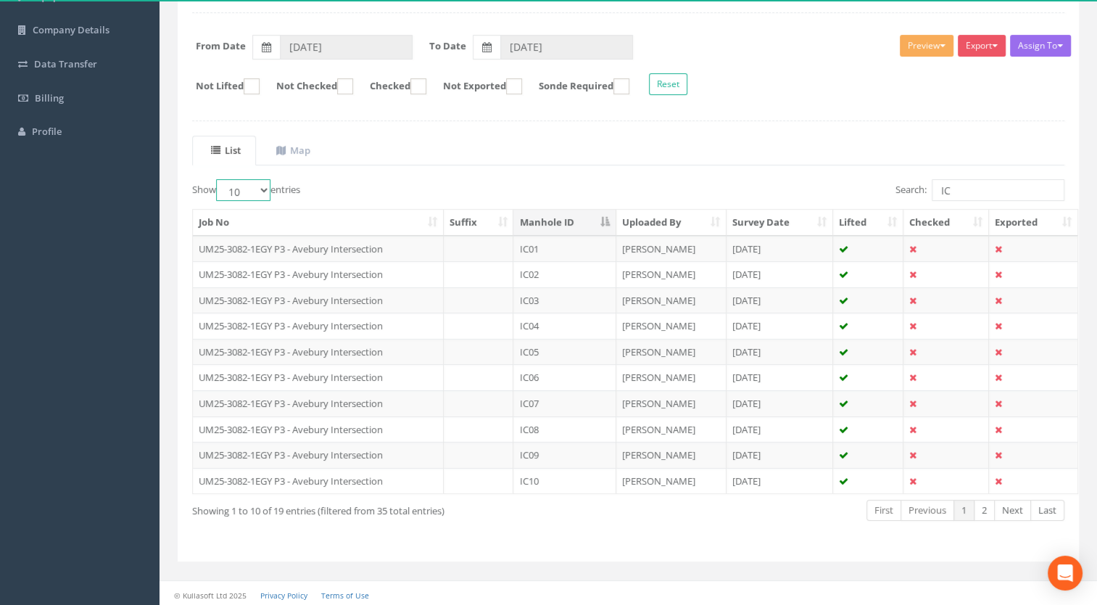
click at [247, 191] on select "10 25 50 100" at bounding box center [243, 190] width 54 height 22
select select "100"
click at [218, 179] on select "10 25 50 100" at bounding box center [243, 190] width 54 height 22
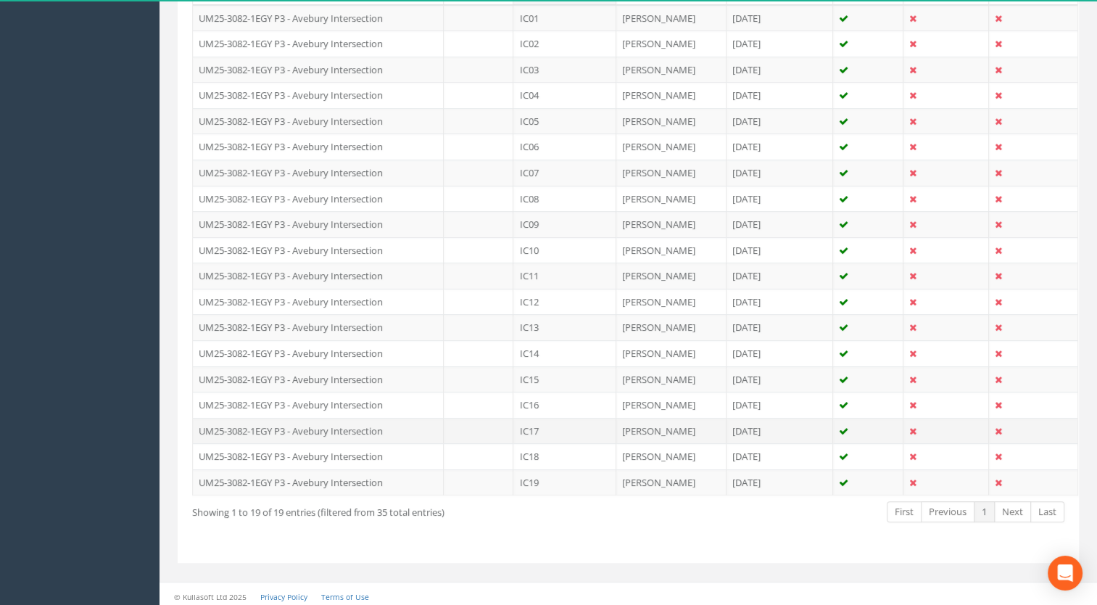
scroll to position [68, 0]
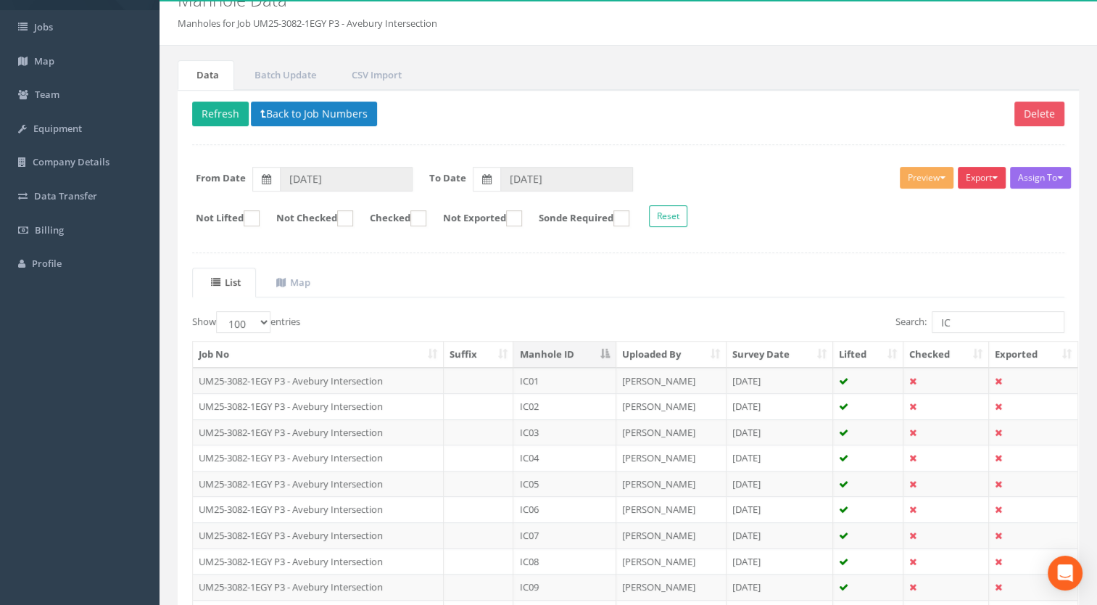
click at [979, 177] on button "Export" at bounding box center [982, 178] width 48 height 22
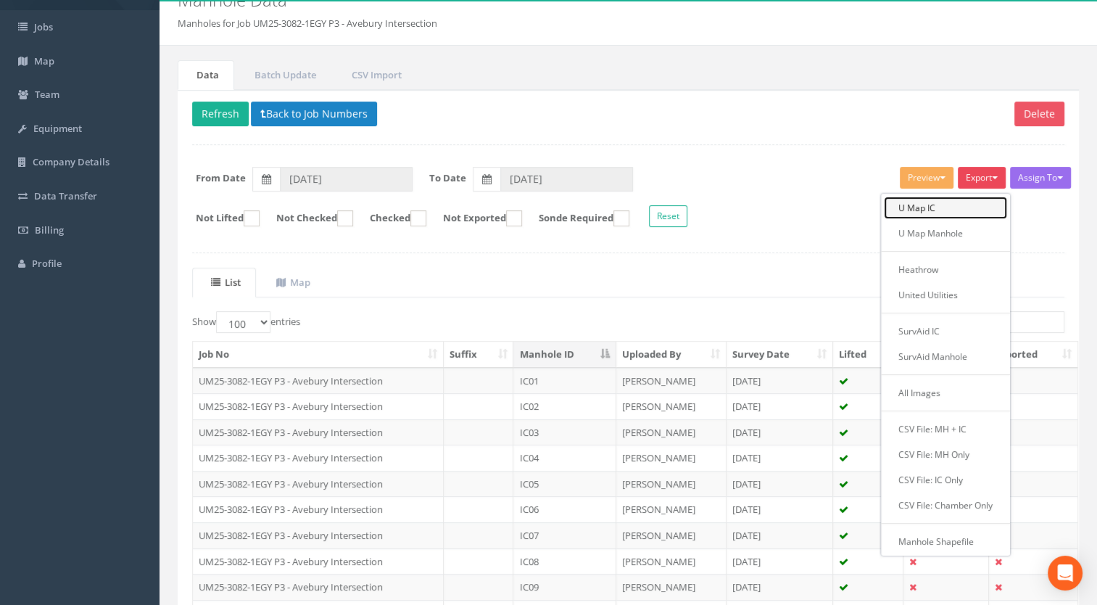
click at [937, 207] on link "U Map IC" at bounding box center [945, 208] width 123 height 22
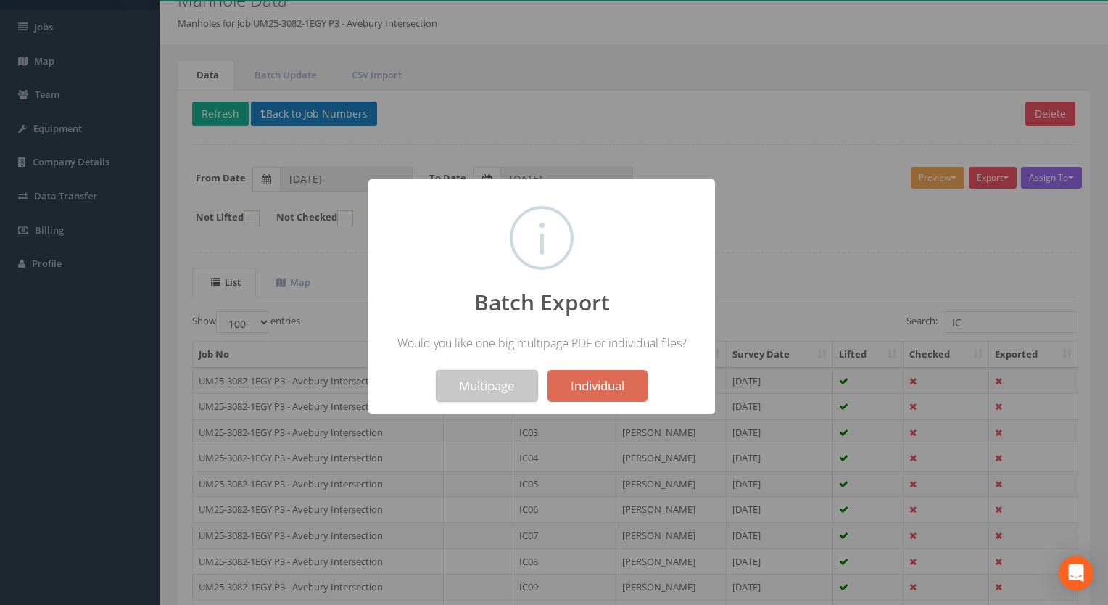
click at [492, 387] on button "Multipage" at bounding box center [487, 386] width 102 height 32
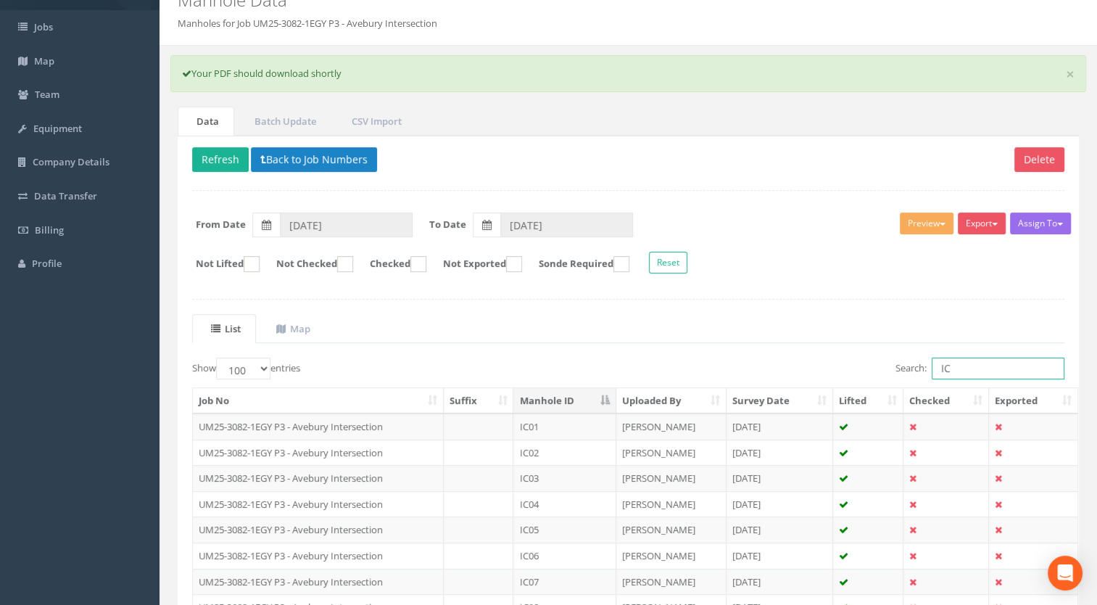
click at [987, 360] on input "IC" at bounding box center [998, 369] width 133 height 22
type input "I"
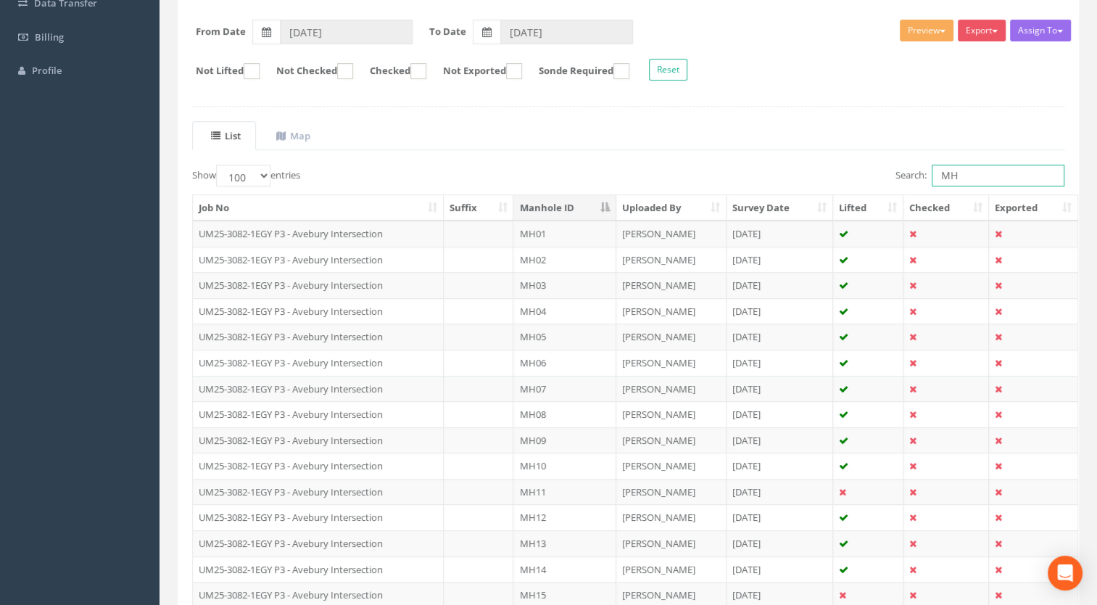
scroll to position [110, 0]
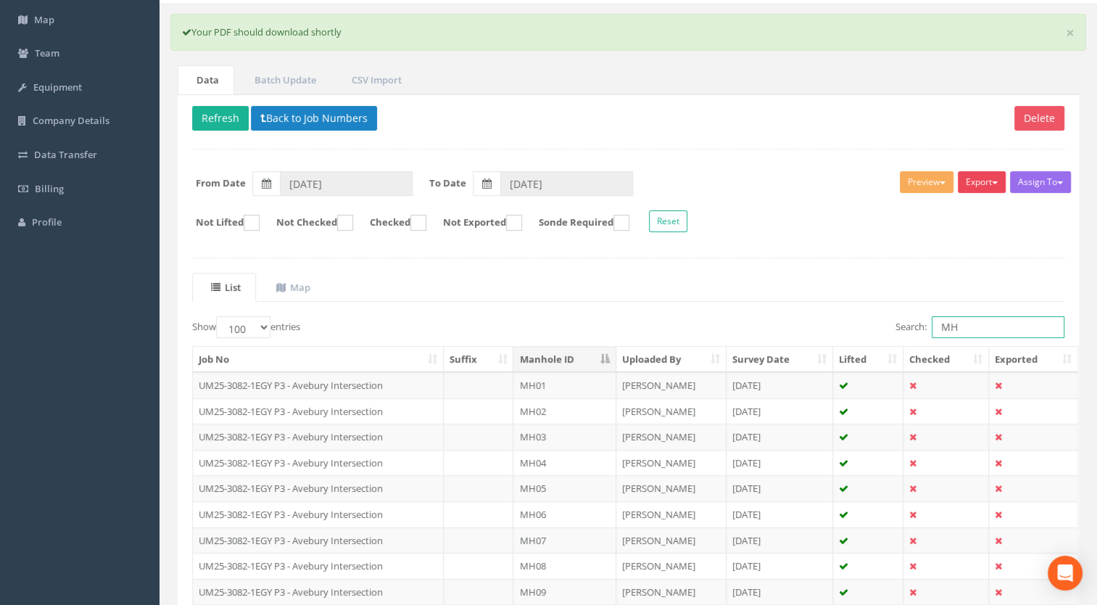
type input "MH"
click at [987, 178] on button "Export" at bounding box center [982, 182] width 48 height 22
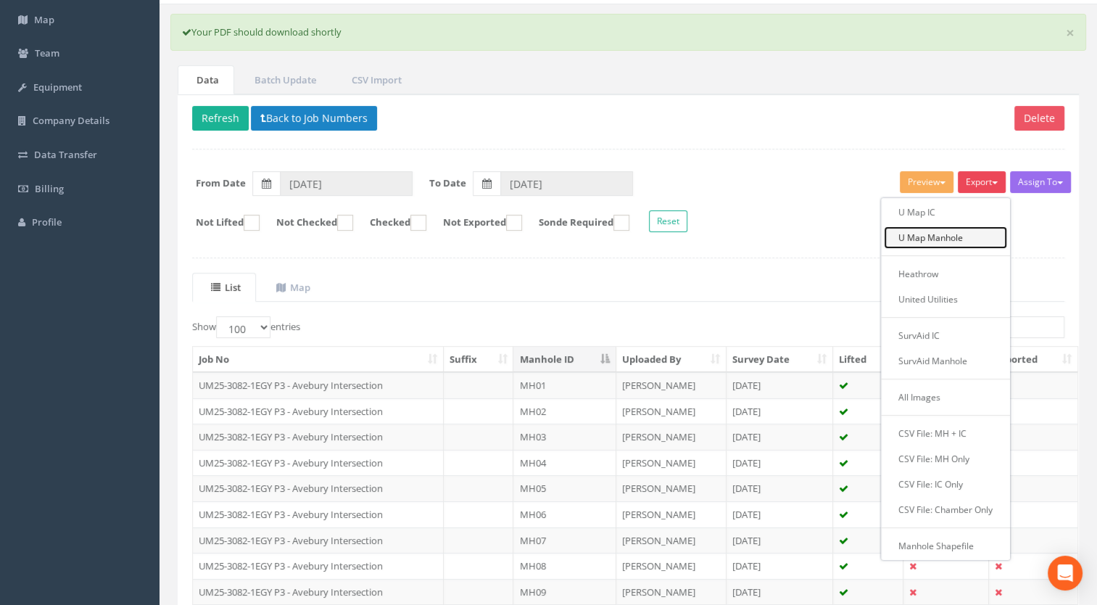
click at [933, 236] on link "U Map Manhole" at bounding box center [945, 237] width 123 height 22
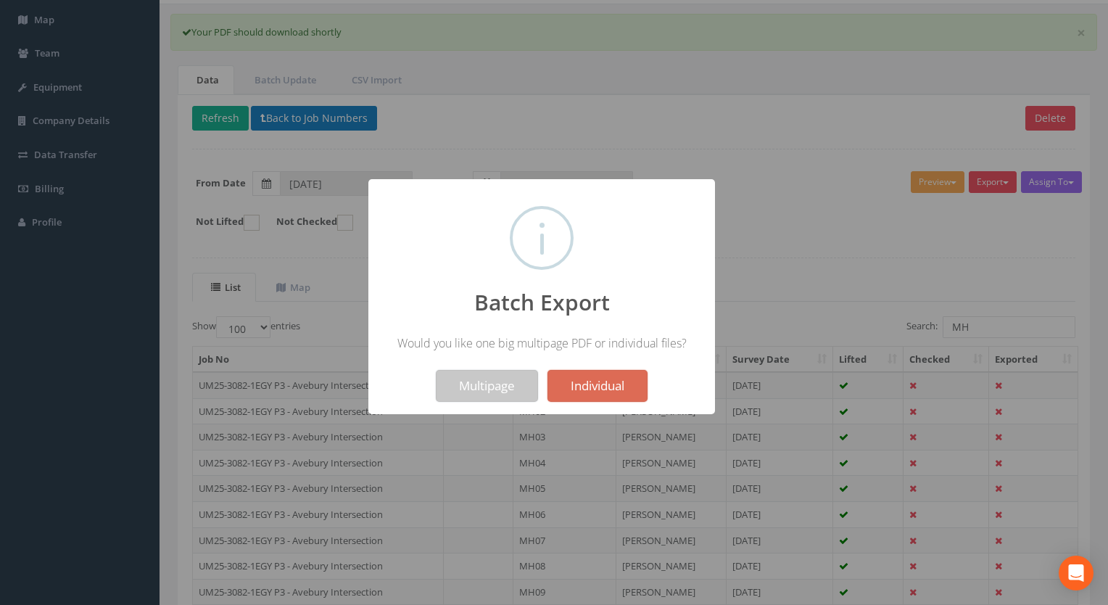
click at [484, 386] on button "Multipage" at bounding box center [487, 386] width 102 height 32
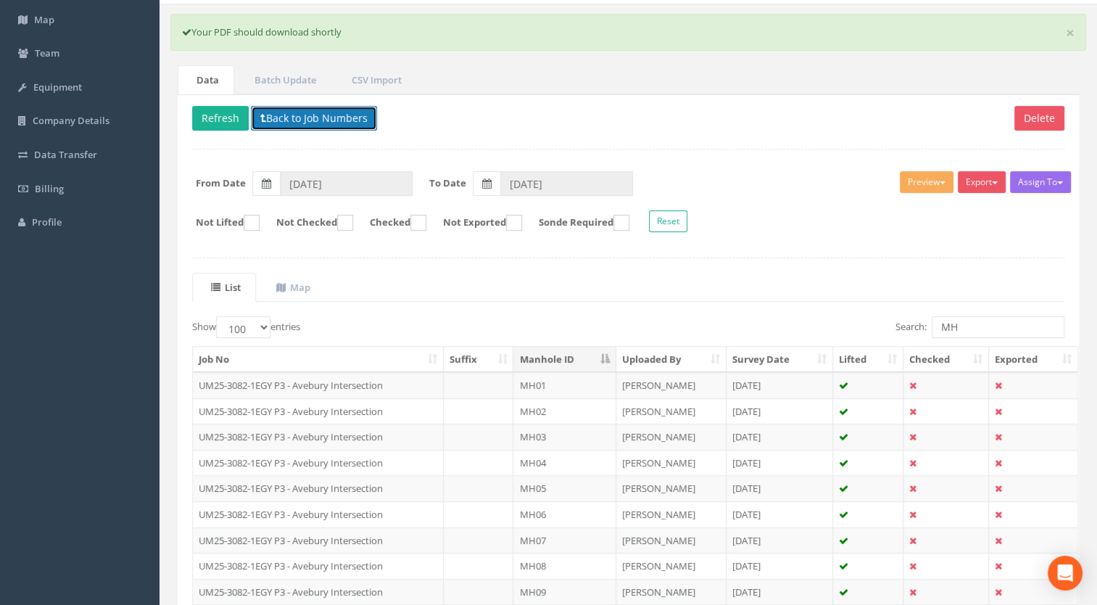
click at [351, 119] on button "Back to Job Numbers" at bounding box center [314, 118] width 126 height 25
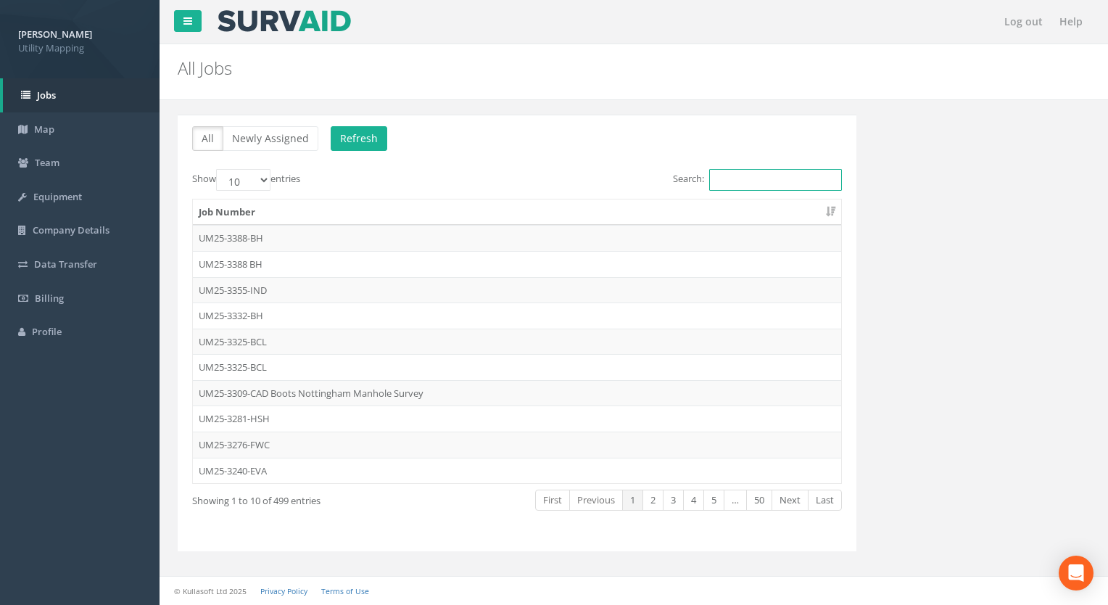
click at [837, 176] on input "Search:" at bounding box center [775, 180] width 133 height 22
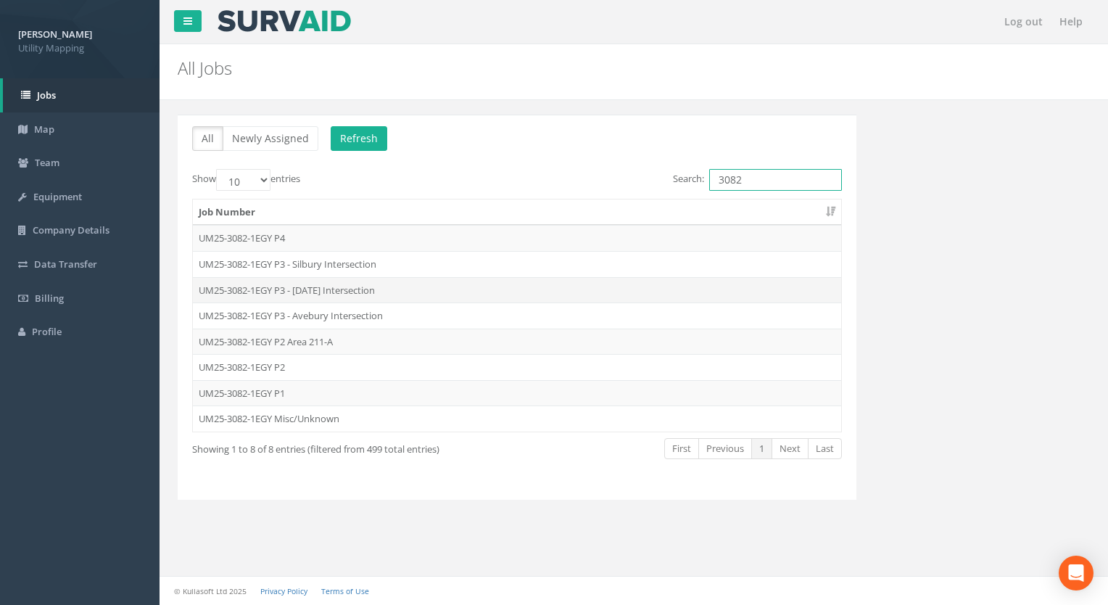
type input "3082"
click at [329, 285] on td "UM25-3082-1EGY P3 - [DATE] Intersection" at bounding box center [517, 290] width 648 height 26
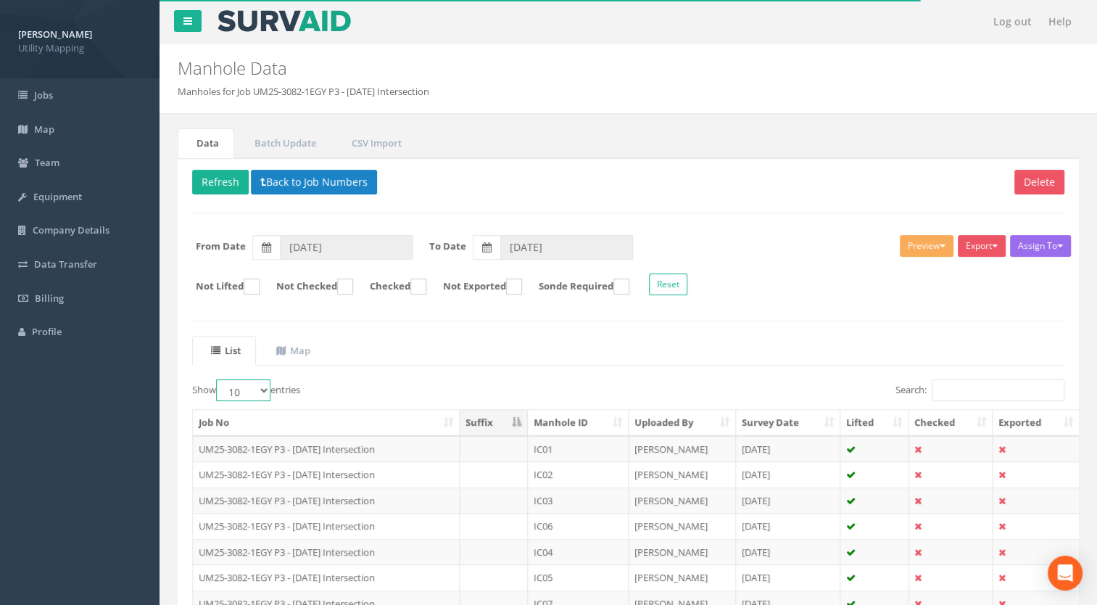
drag, startPoint x: 255, startPoint y: 392, endPoint x: 255, endPoint y: 400, distance: 8.0
click at [255, 392] on select "10 25 50 100" at bounding box center [243, 390] width 54 height 22
select select "100"
click at [218, 379] on select "10 25 50 100" at bounding box center [243, 390] width 54 height 22
click at [942, 379] on input "Search:" at bounding box center [998, 390] width 133 height 22
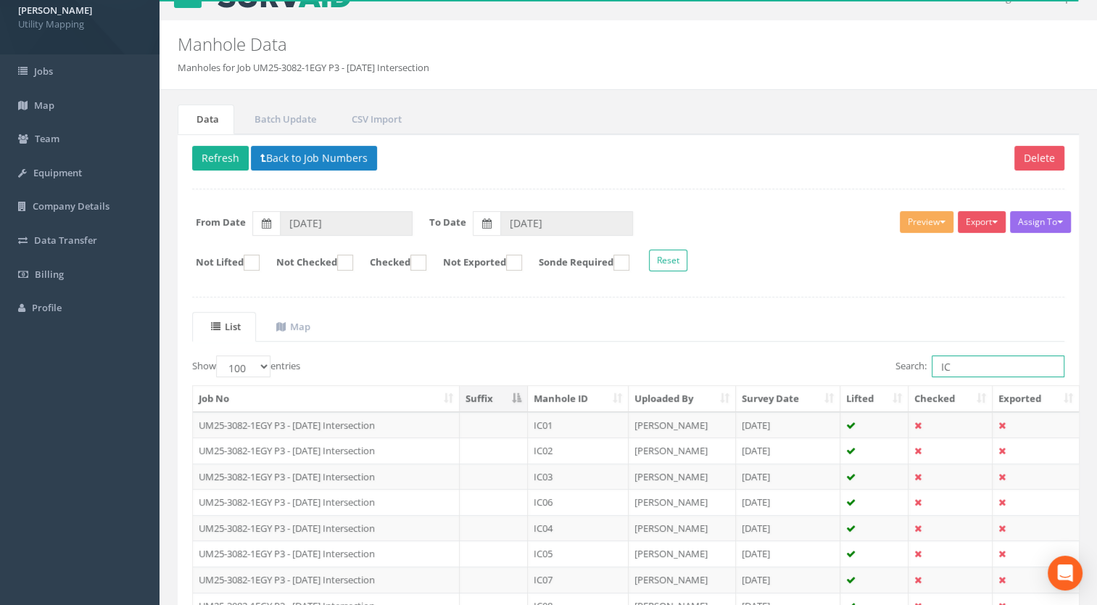
scroll to position [17, 0]
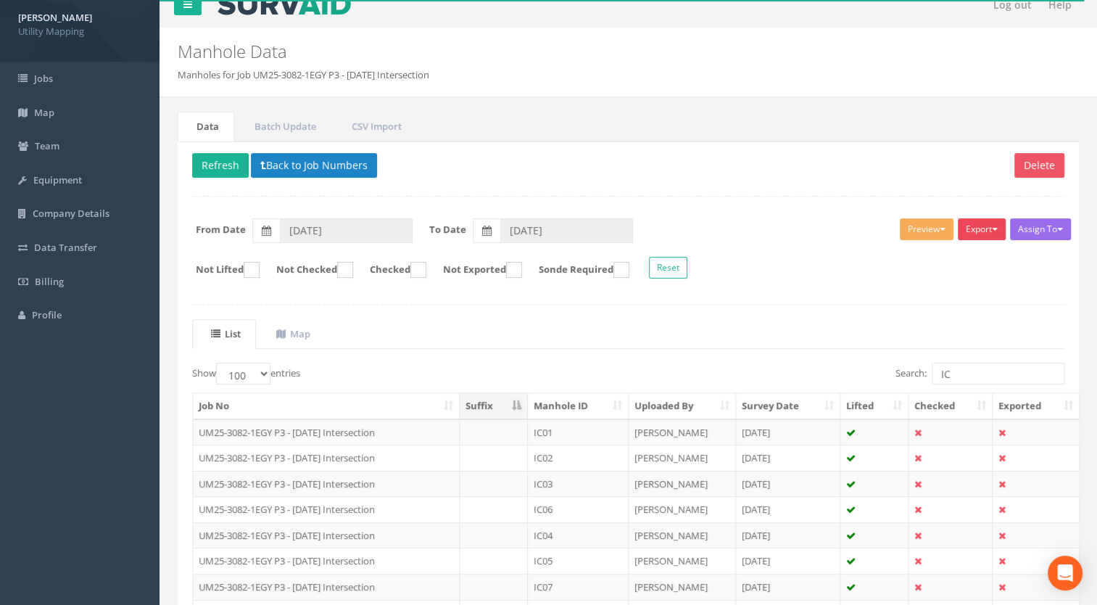
click at [979, 223] on button "Export" at bounding box center [982, 229] width 48 height 22
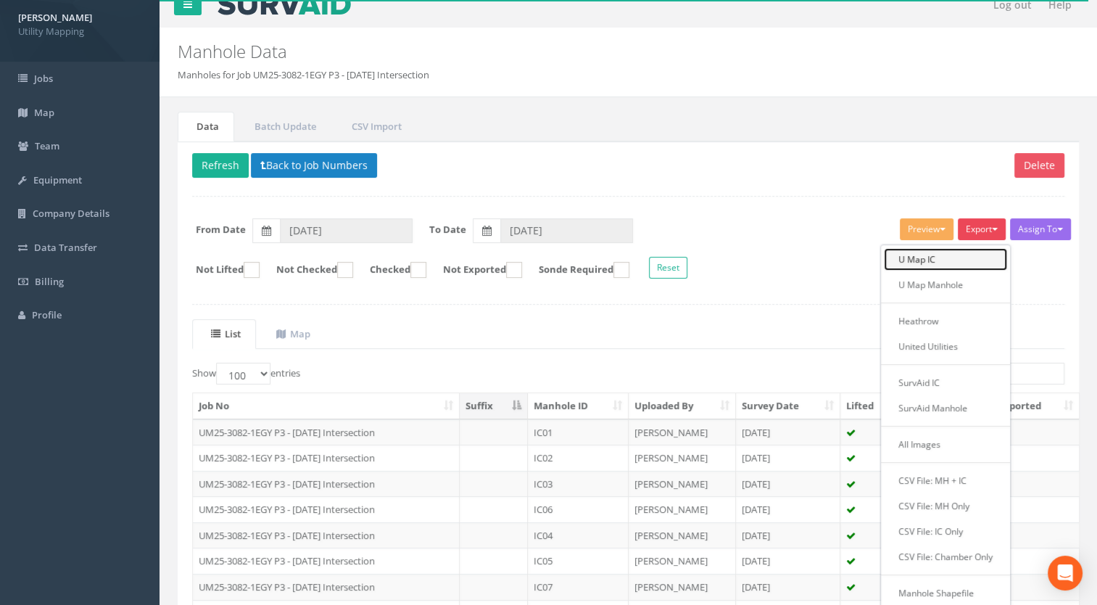
click at [951, 254] on link "U Map IC" at bounding box center [945, 259] width 123 height 22
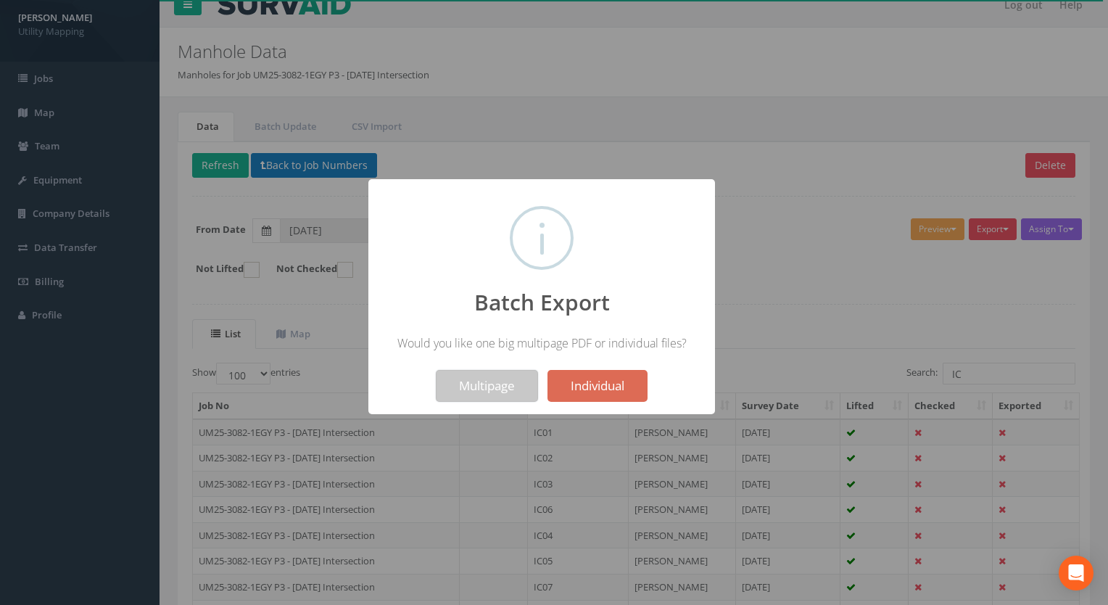
click at [484, 381] on button "Multipage" at bounding box center [487, 386] width 102 height 32
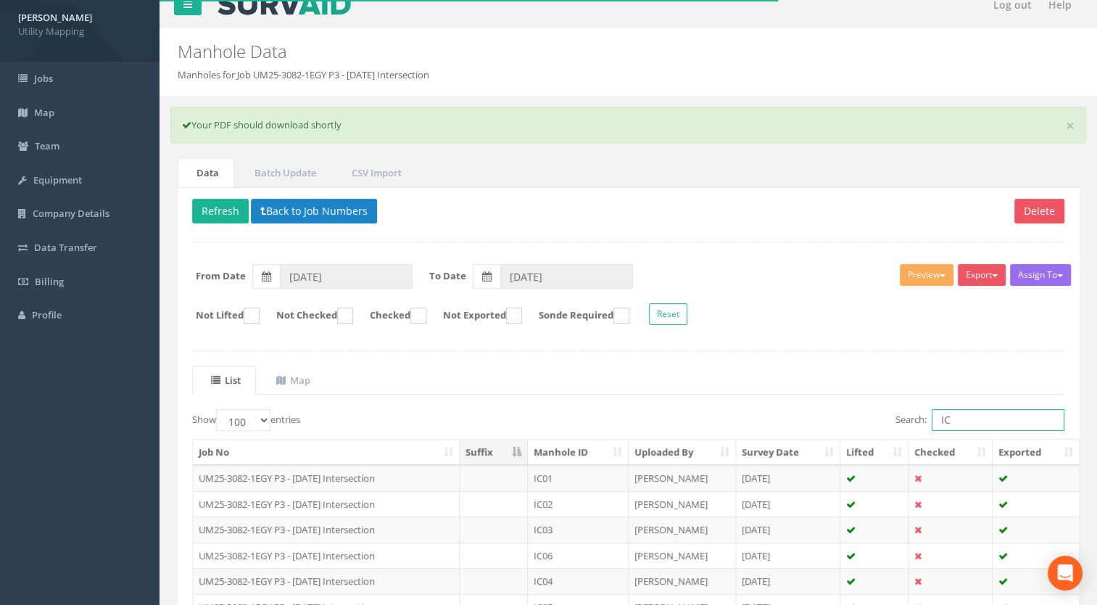
click at [970, 413] on input "IC" at bounding box center [998, 420] width 133 height 22
type input "I"
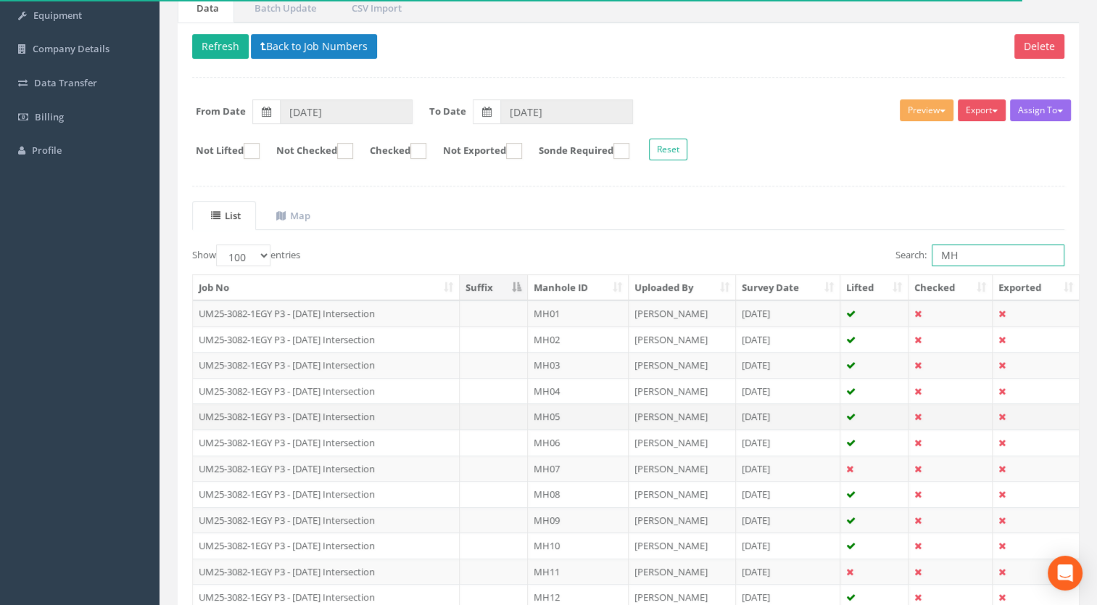
scroll to position [0, 0]
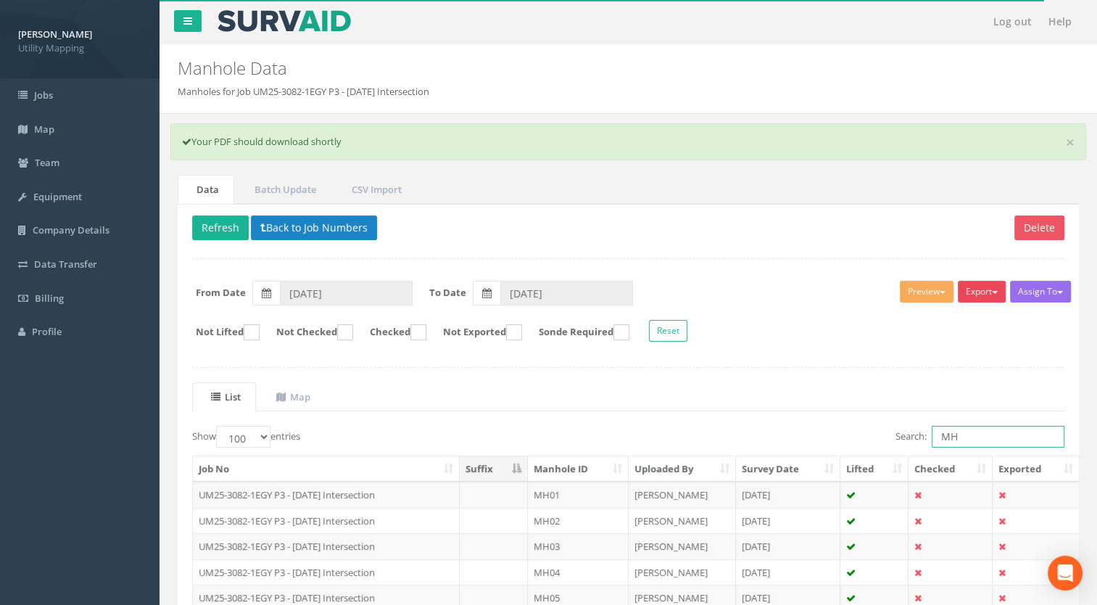
type input "MH"
click at [973, 292] on button "Export" at bounding box center [982, 292] width 48 height 22
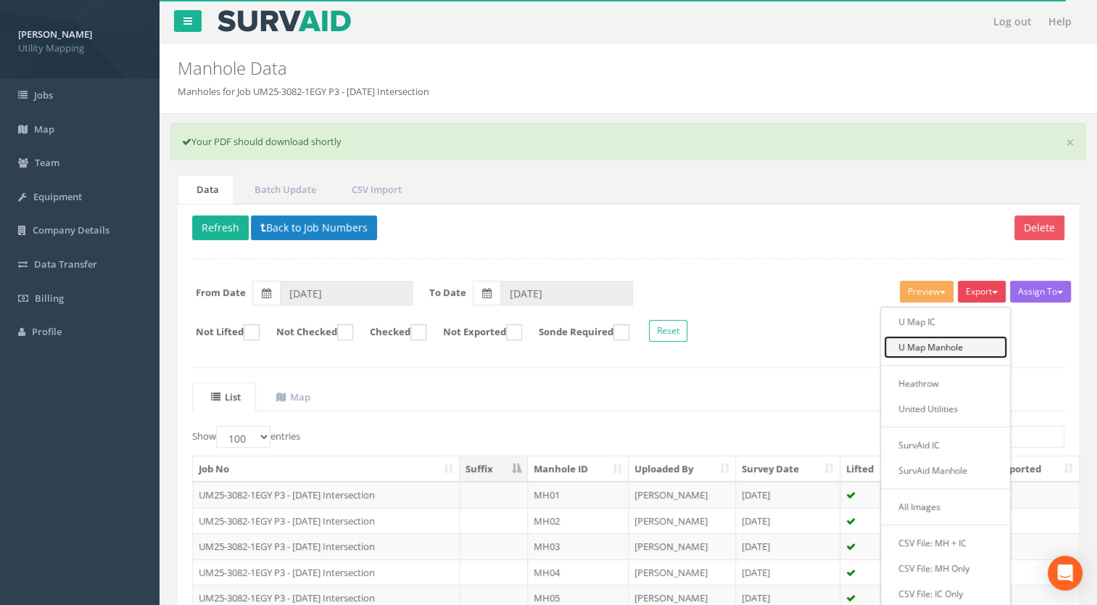
click at [944, 349] on link "U Map Manhole" at bounding box center [945, 347] width 123 height 22
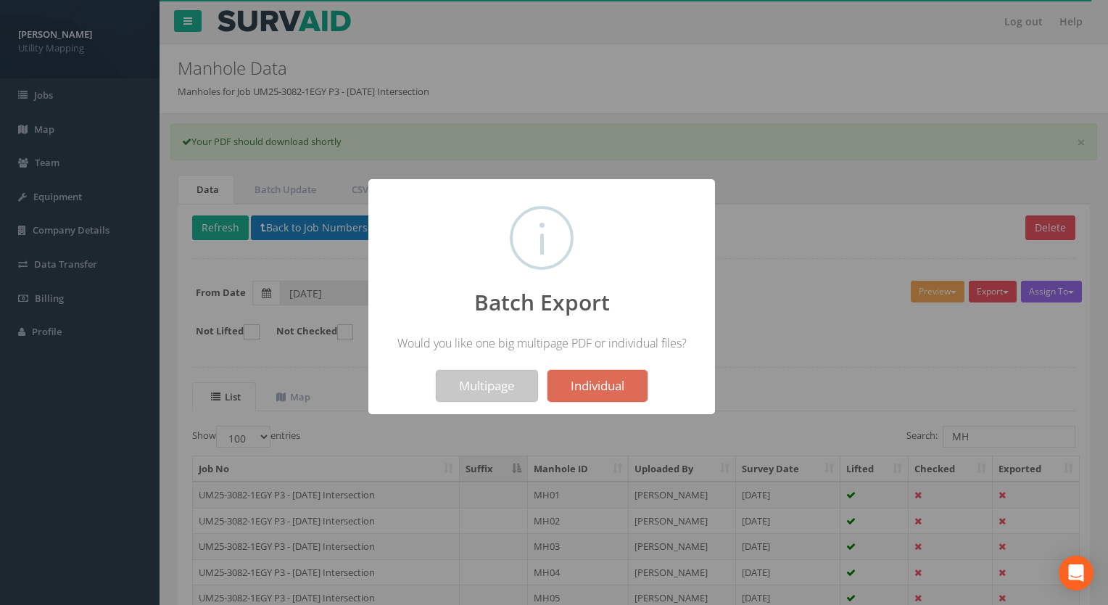
click at [468, 382] on button "Multipage" at bounding box center [487, 386] width 102 height 32
